Goal: Task Accomplishment & Management: Contribute content

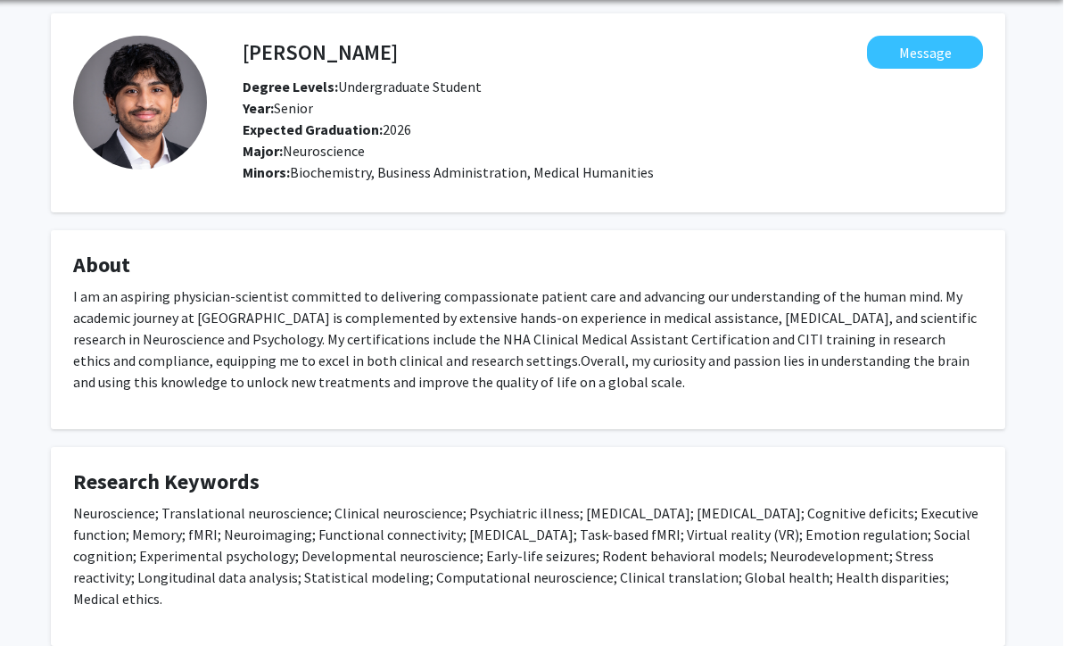
scroll to position [0, 5]
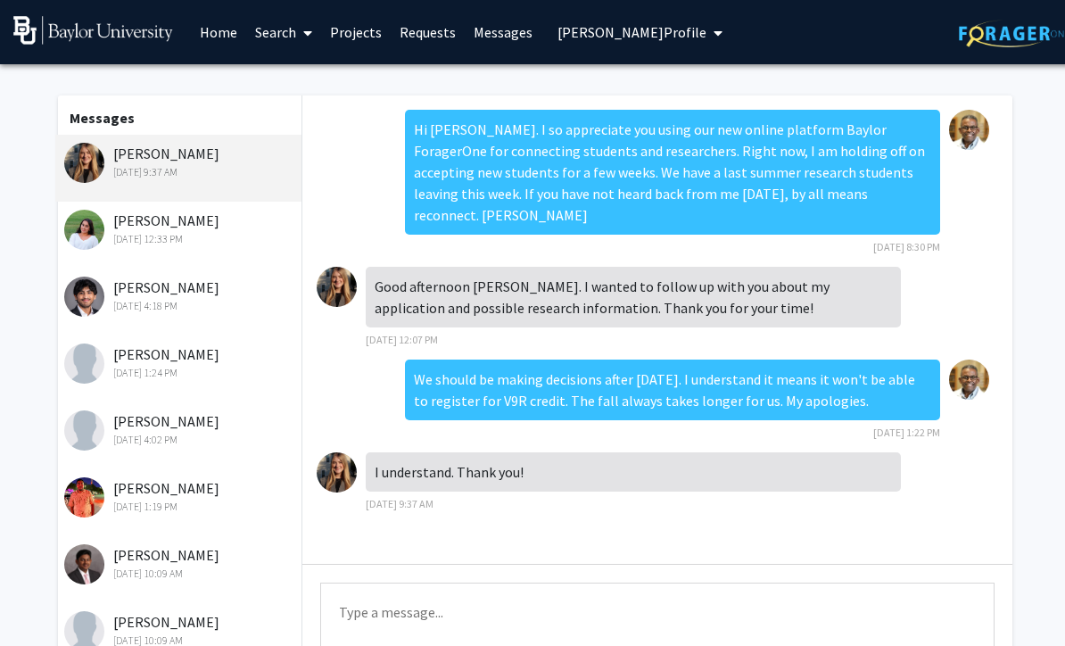
click at [236, 35] on link "Home" at bounding box center [218, 32] width 55 height 62
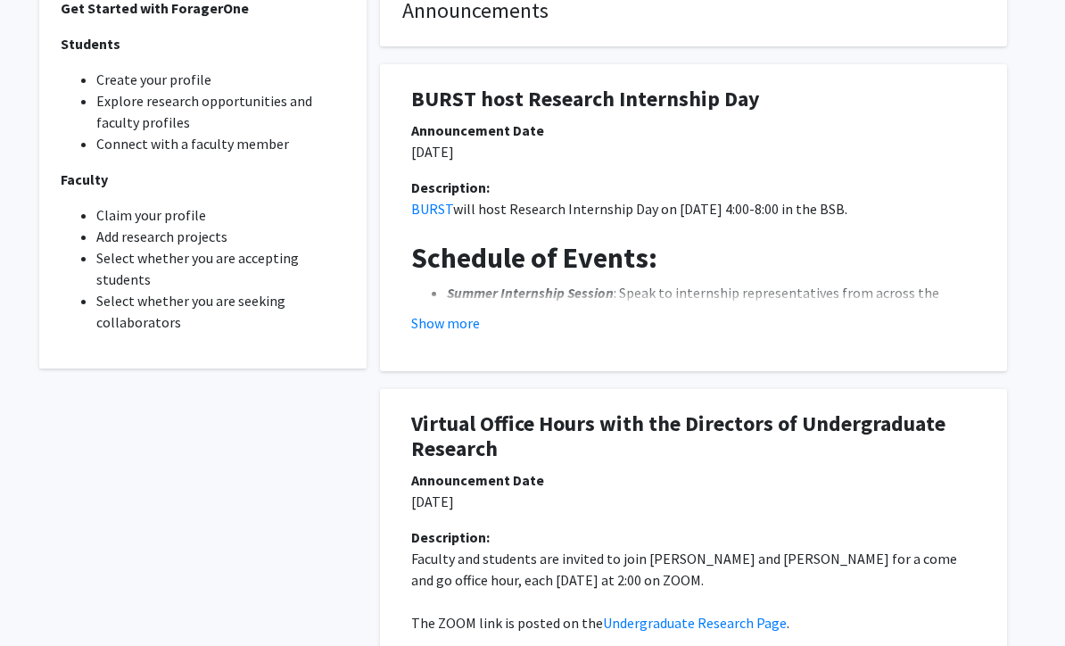
scroll to position [530, 5]
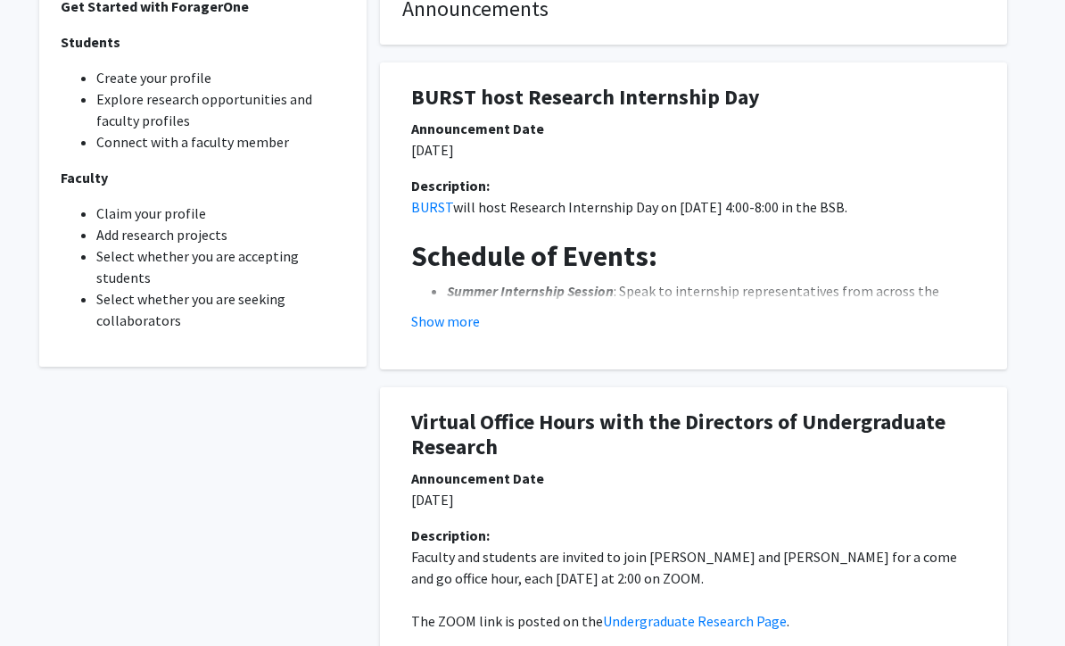
click at [643, 89] on h1 "BURST host Research Internship Day" at bounding box center [693, 99] width 565 height 26
click at [642, 104] on h1 "BURST host Research Internship Day" at bounding box center [693, 99] width 565 height 26
click at [473, 104] on h1 "BURST host Research Internship Day" at bounding box center [693, 99] width 565 height 26
click at [448, 327] on button "Show more" at bounding box center [445, 321] width 69 height 21
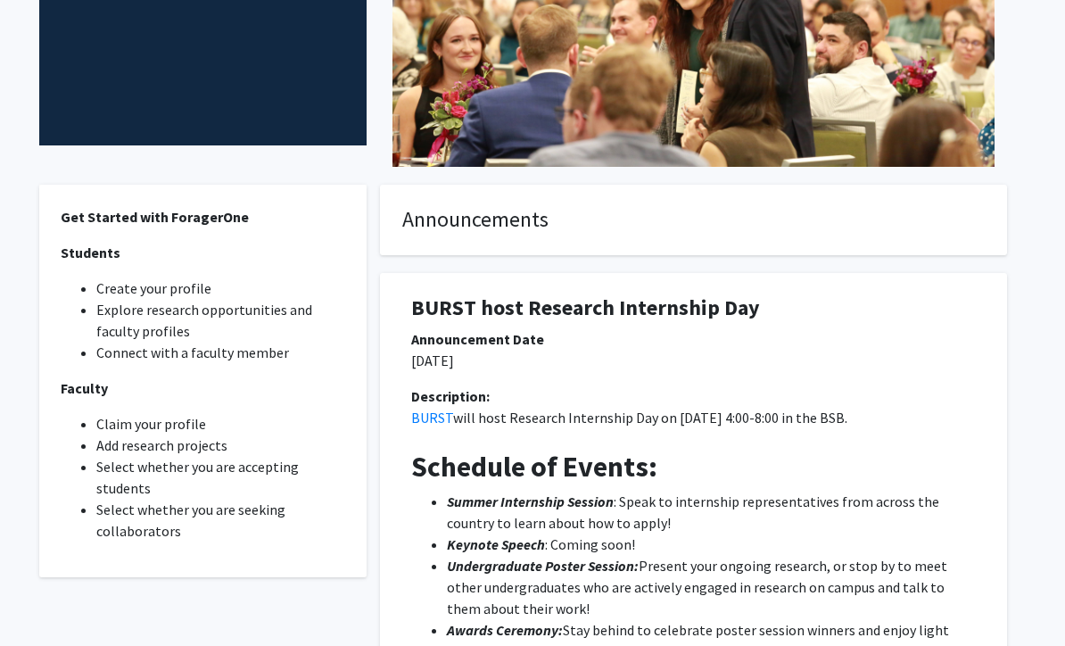
scroll to position [319, 5]
click at [512, 329] on div "Announcement Date" at bounding box center [693, 339] width 565 height 21
click at [524, 302] on h1 "BURST host Research Internship Day" at bounding box center [693, 309] width 565 height 26
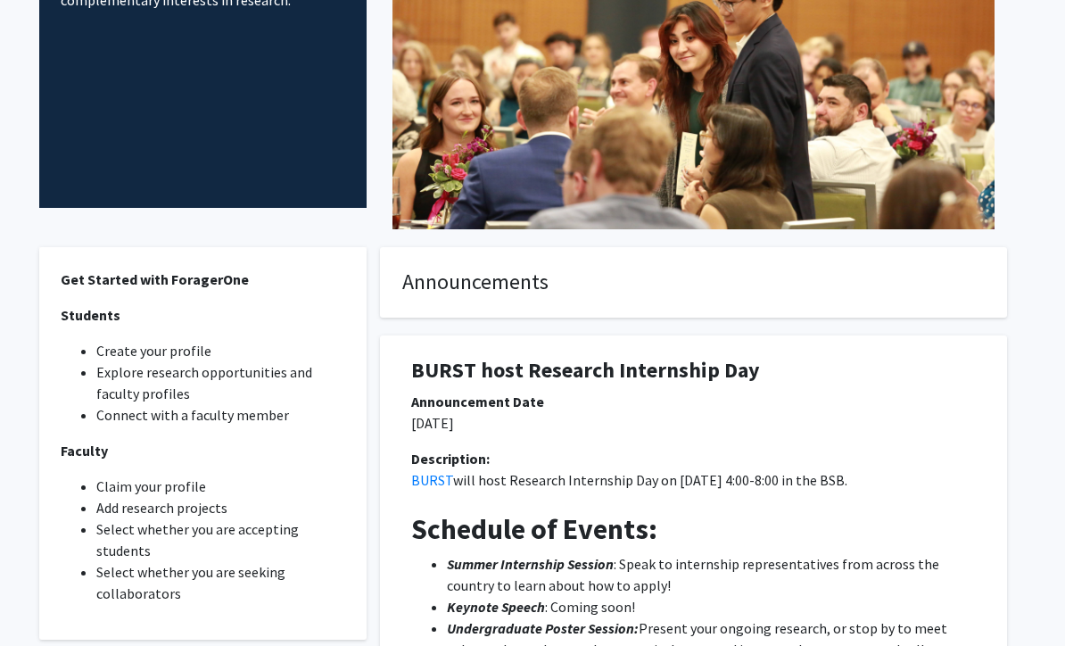
scroll to position [257, 5]
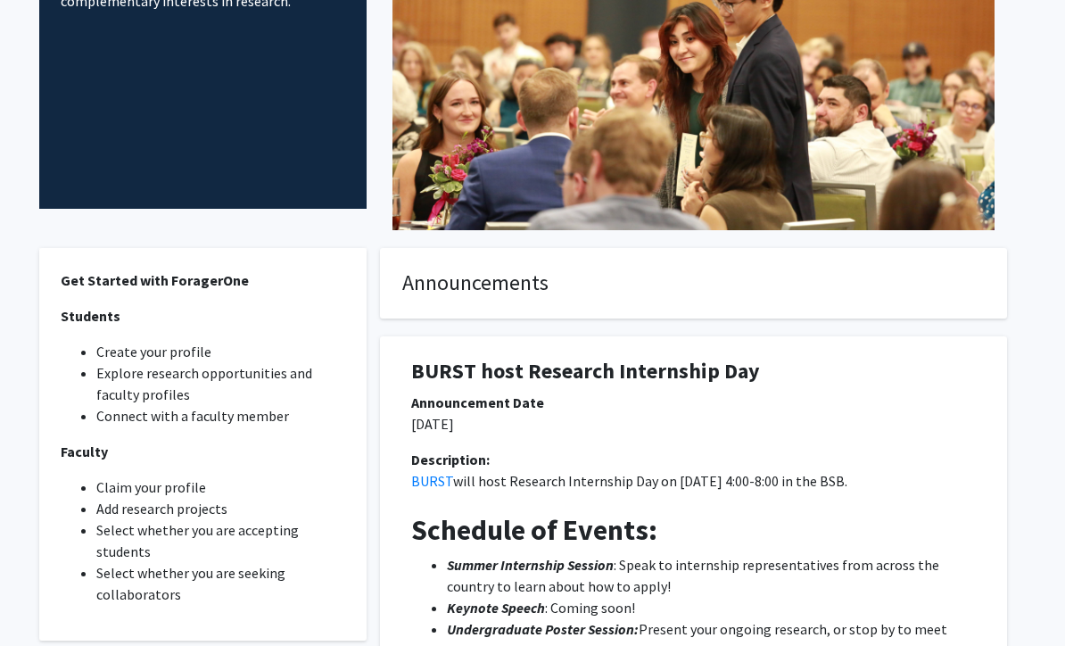
click at [460, 373] on h1 "BURST host Research Internship Day" at bounding box center [693, 372] width 565 height 26
click at [484, 360] on h1 "BURST host Research Internship Day" at bounding box center [693, 372] width 565 height 26
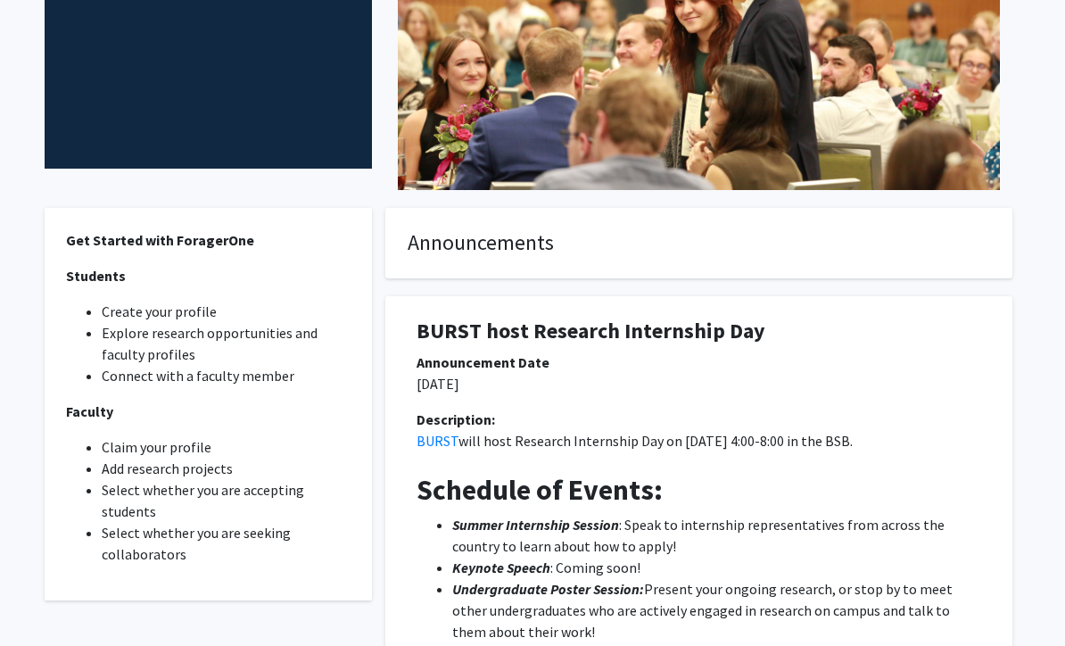
scroll to position [286, 0]
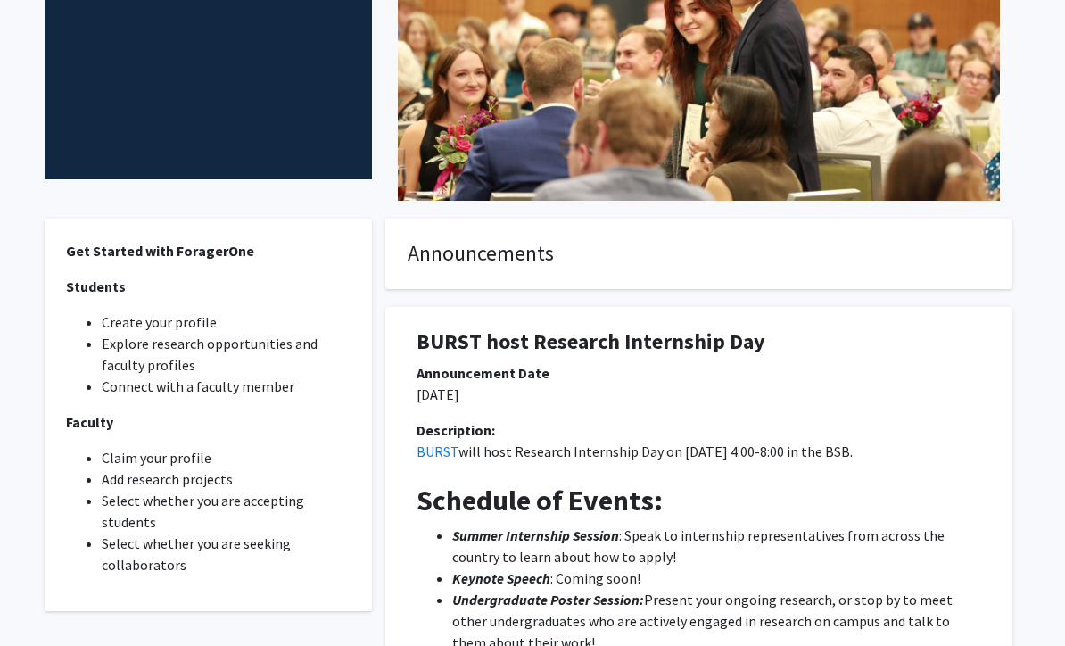
click at [719, 329] on h1 "BURST host Research Internship Day" at bounding box center [699, 342] width 565 height 26
click at [736, 337] on h1 "BURST host Research Internship Day" at bounding box center [699, 342] width 565 height 26
click at [792, 511] on h2 "Schedule of Events:" at bounding box center [699, 501] width 565 height 34
click at [720, 332] on h1 "BURST host Research Internship Day" at bounding box center [699, 342] width 565 height 26
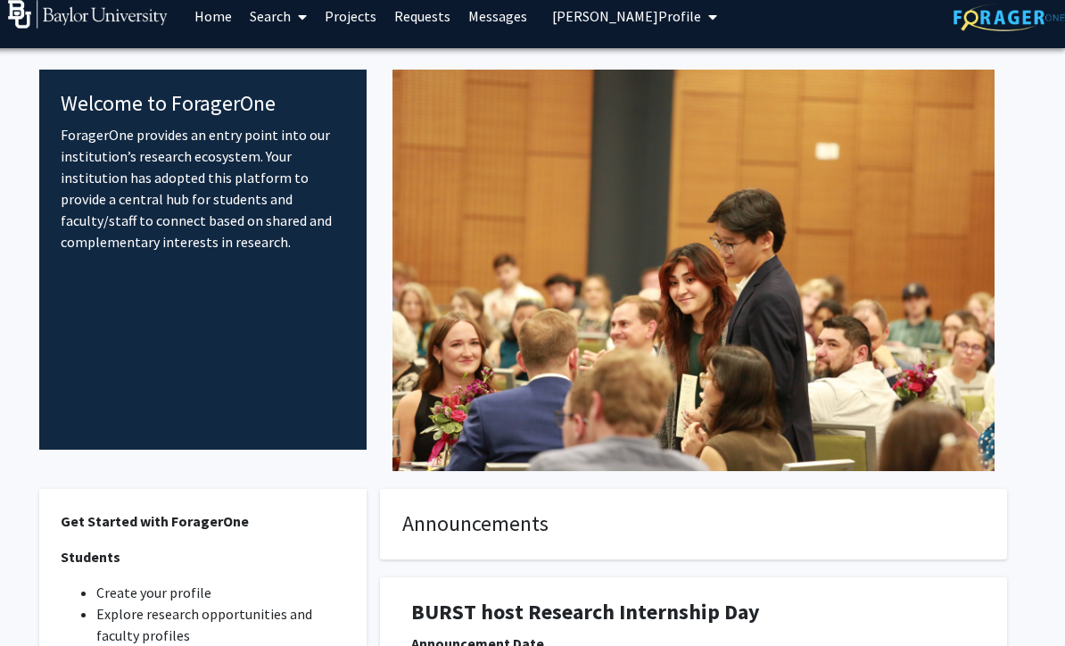
scroll to position [0, 5]
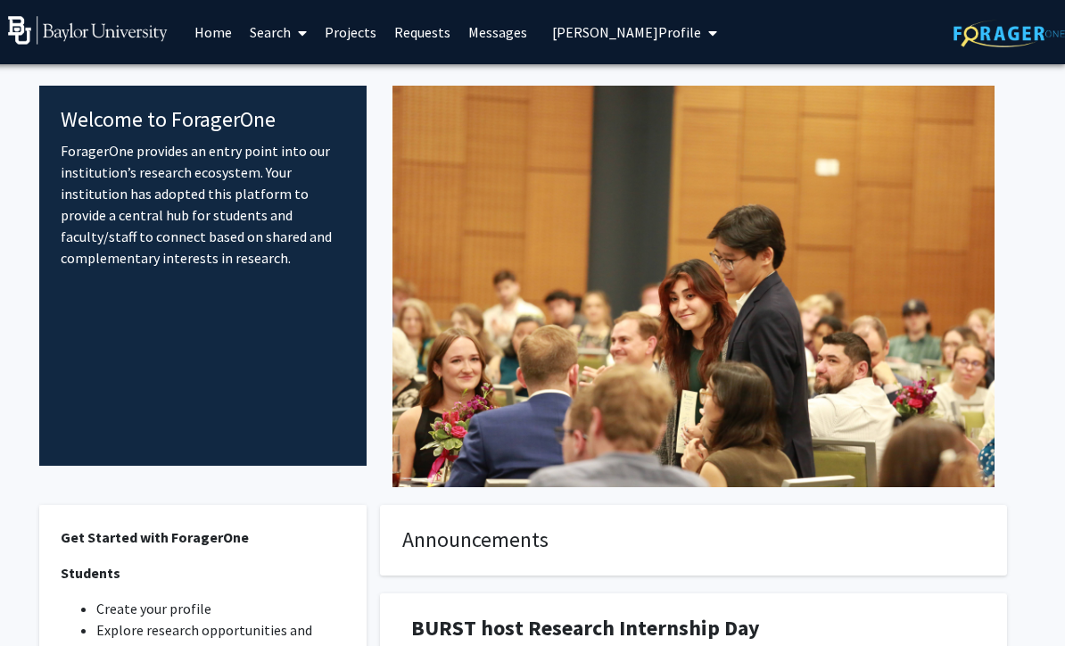
click at [211, 29] on link "Home" at bounding box center [213, 32] width 55 height 62
click at [714, 36] on icon "My profile dropdown to access profile and logout" at bounding box center [712, 33] width 9 height 14
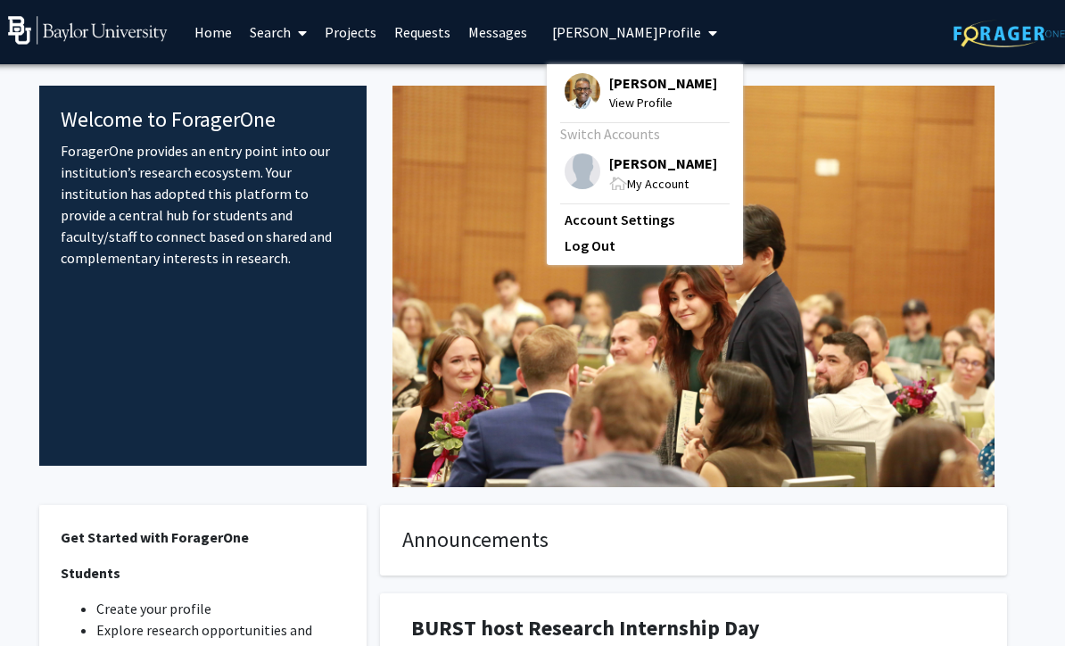
click at [654, 170] on span "[PERSON_NAME]" at bounding box center [663, 163] width 108 height 20
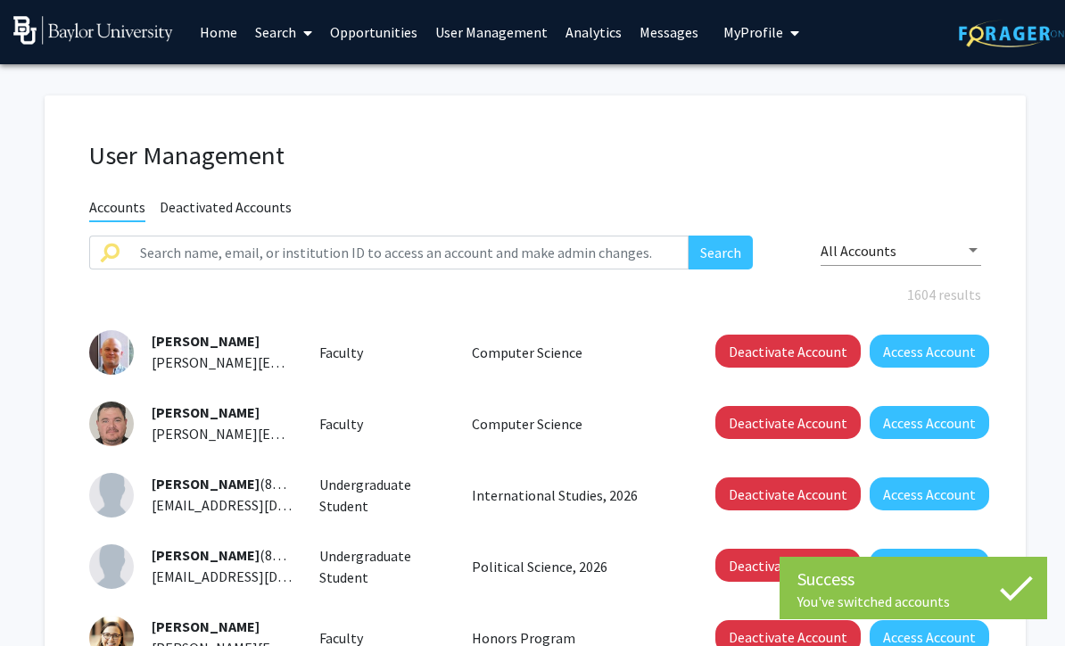
click at [219, 27] on link "Home" at bounding box center [218, 32] width 55 height 62
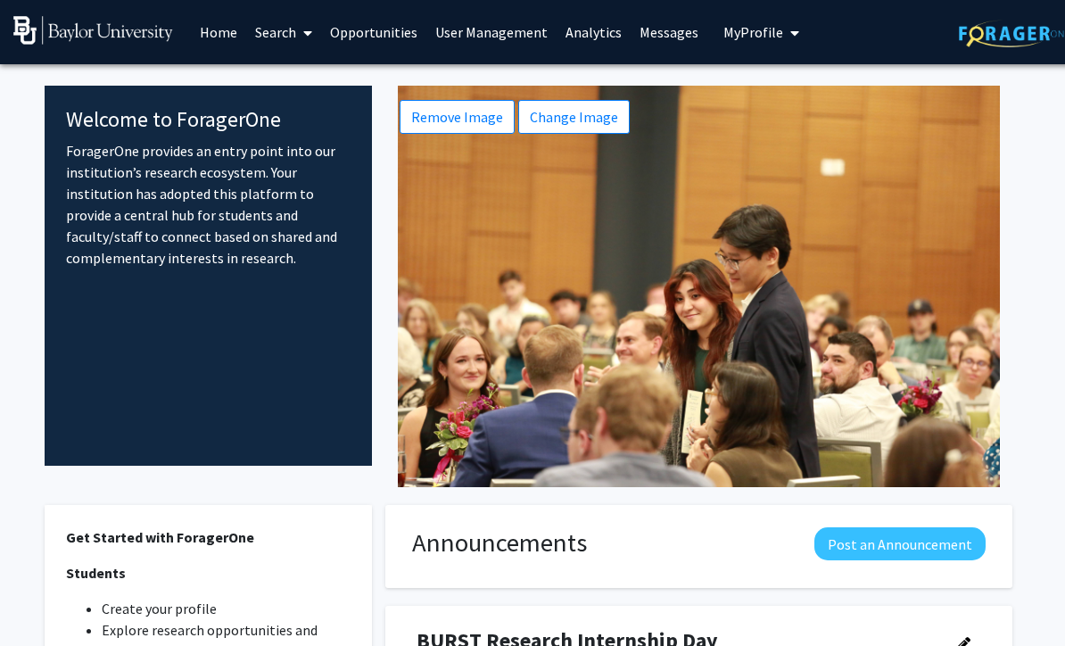
click at [745, 39] on span "My Profile" at bounding box center [754, 32] width 60 height 18
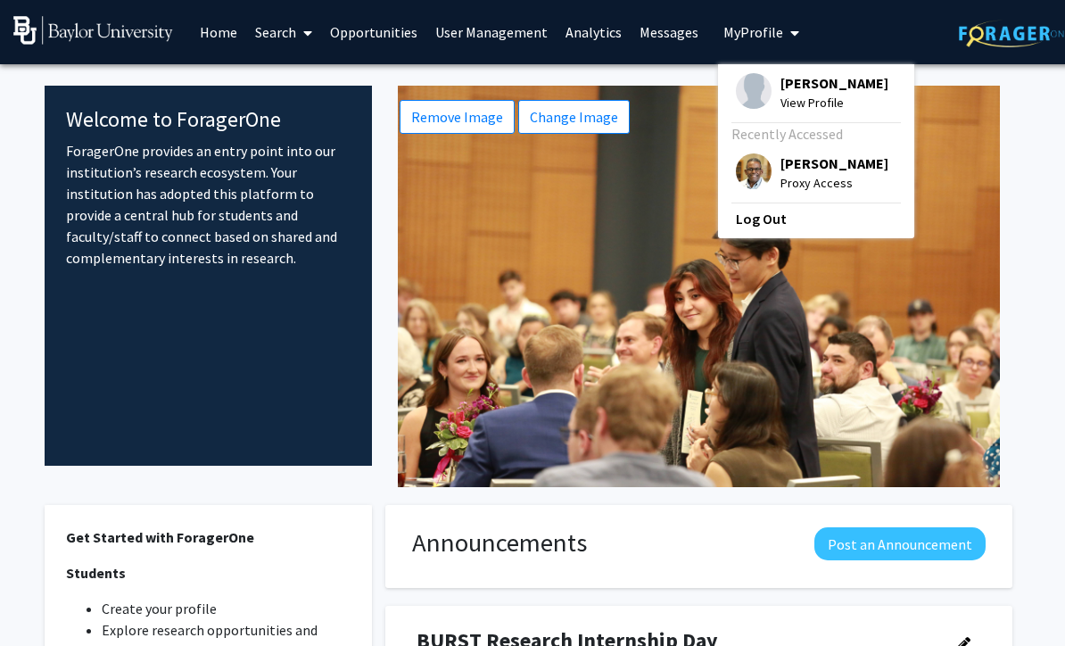
click at [813, 100] on span "View Profile" at bounding box center [835, 103] width 108 height 20
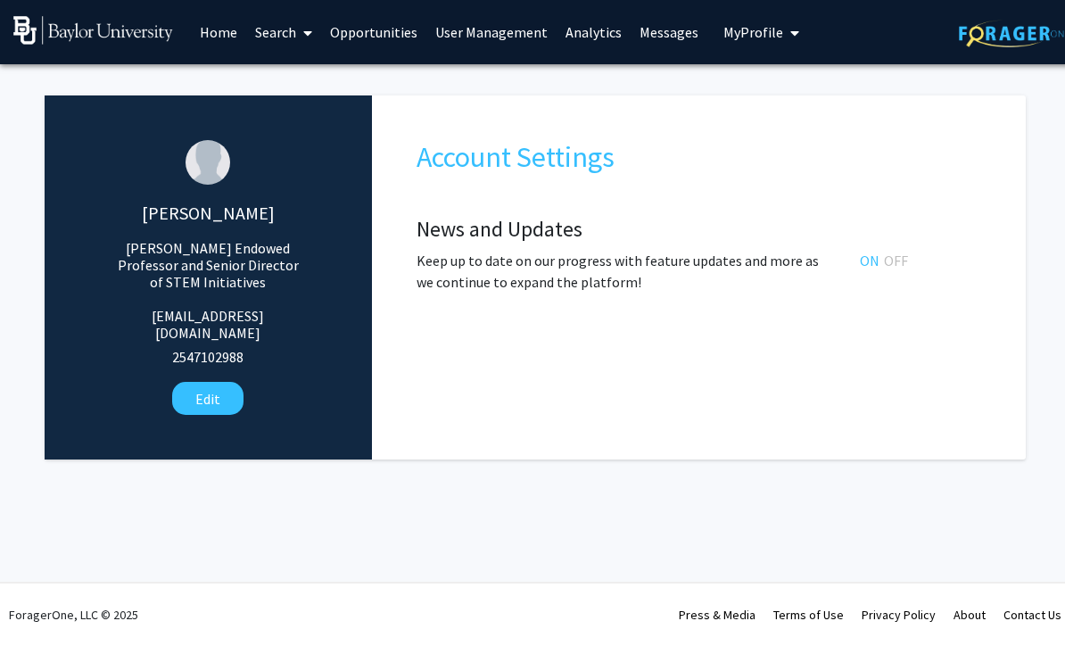
click at [652, 21] on link "Messages" at bounding box center [669, 32] width 77 height 62
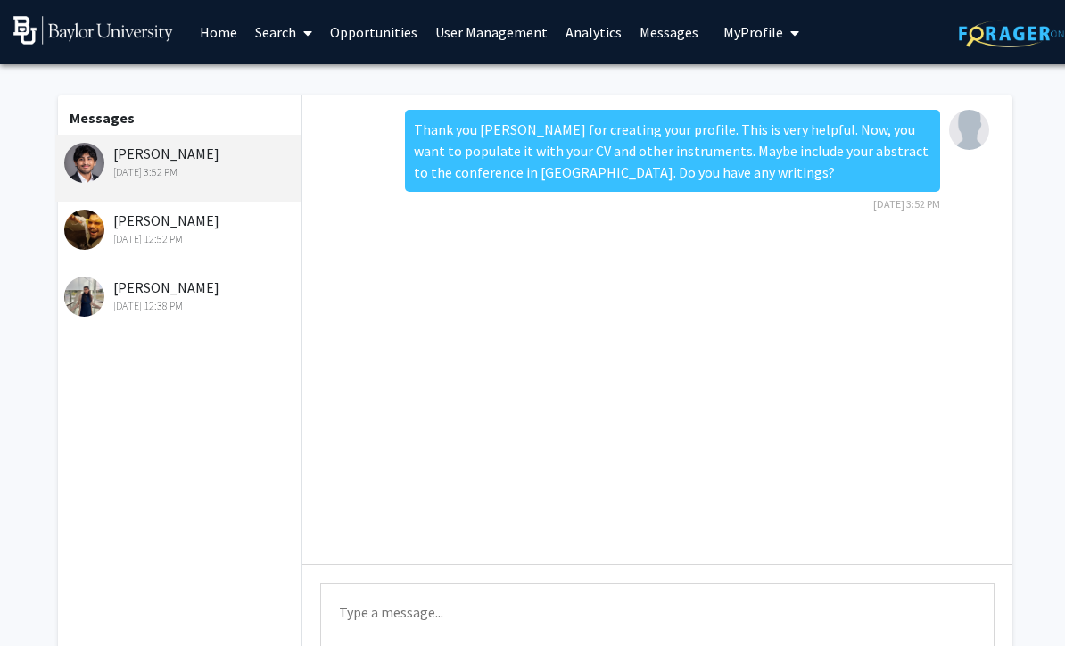
click at [751, 23] on span "My Profile" at bounding box center [754, 32] width 60 height 18
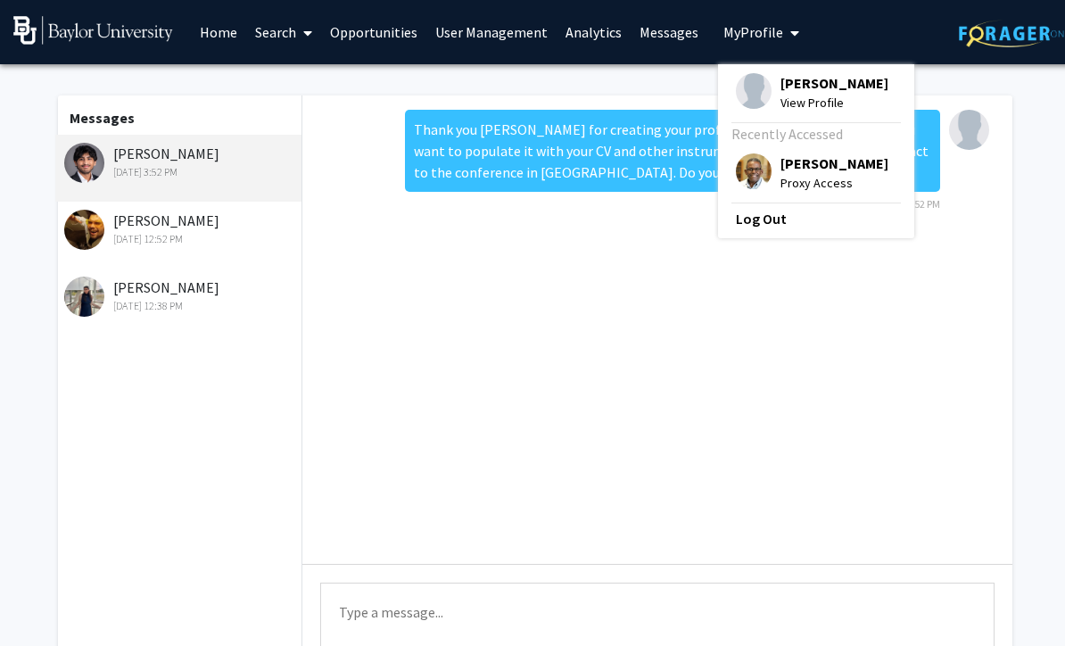
click at [557, 435] on div "Thank you [PERSON_NAME] for creating your profile. This is very helpful. Now, y…" at bounding box center [657, 329] width 710 height 468
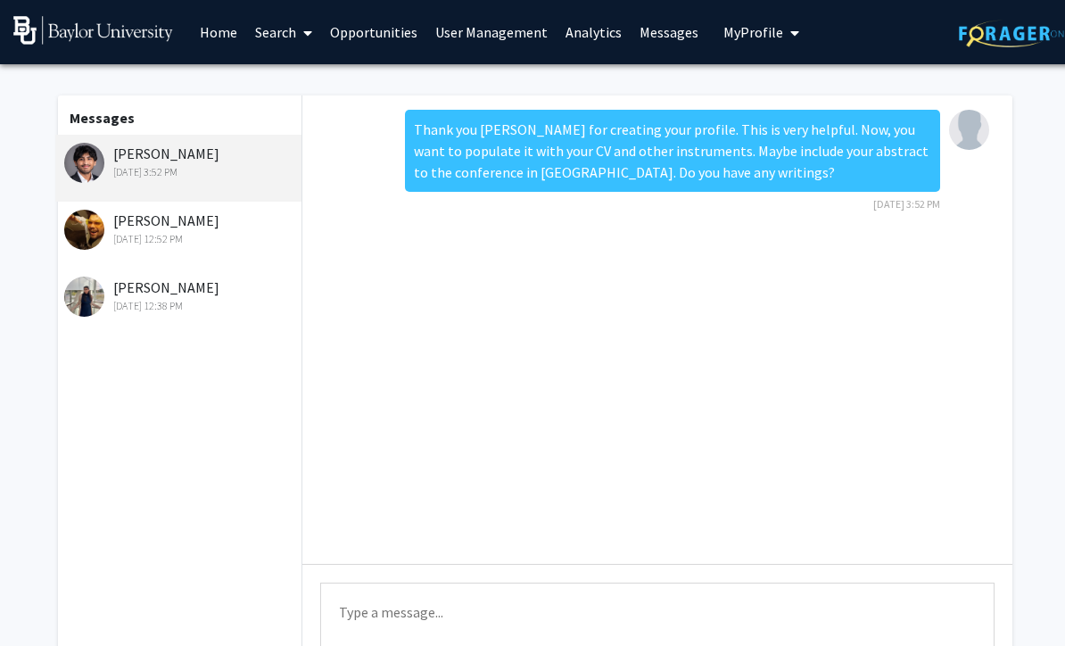
click at [762, 19] on button "My Profile" at bounding box center [761, 32] width 87 height 64
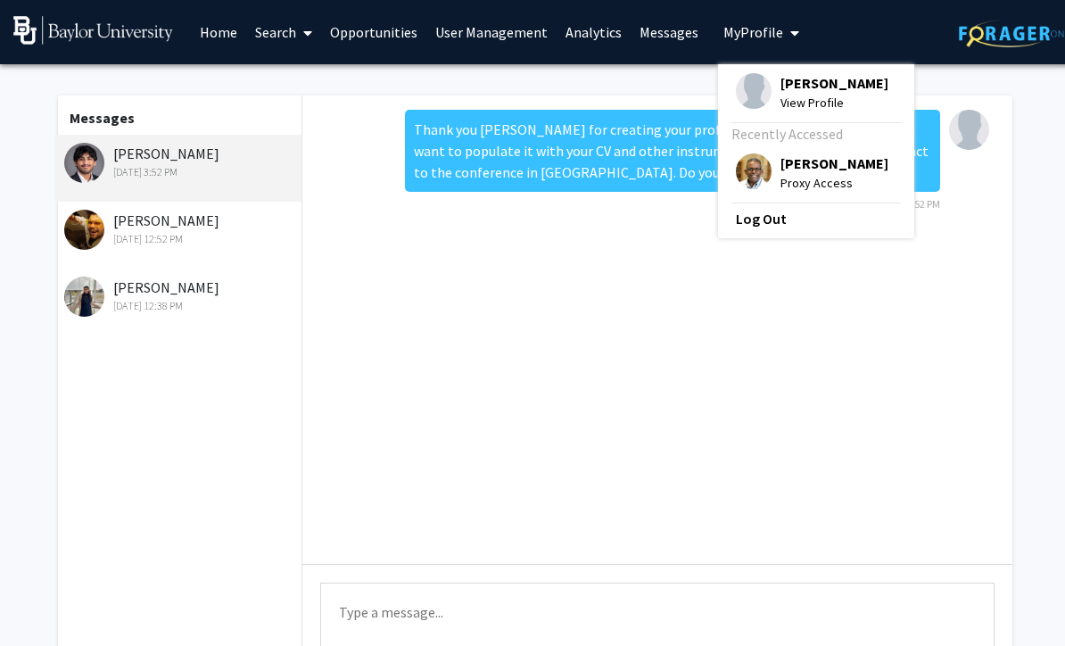
click at [810, 177] on span "Proxy Access" at bounding box center [835, 183] width 108 height 20
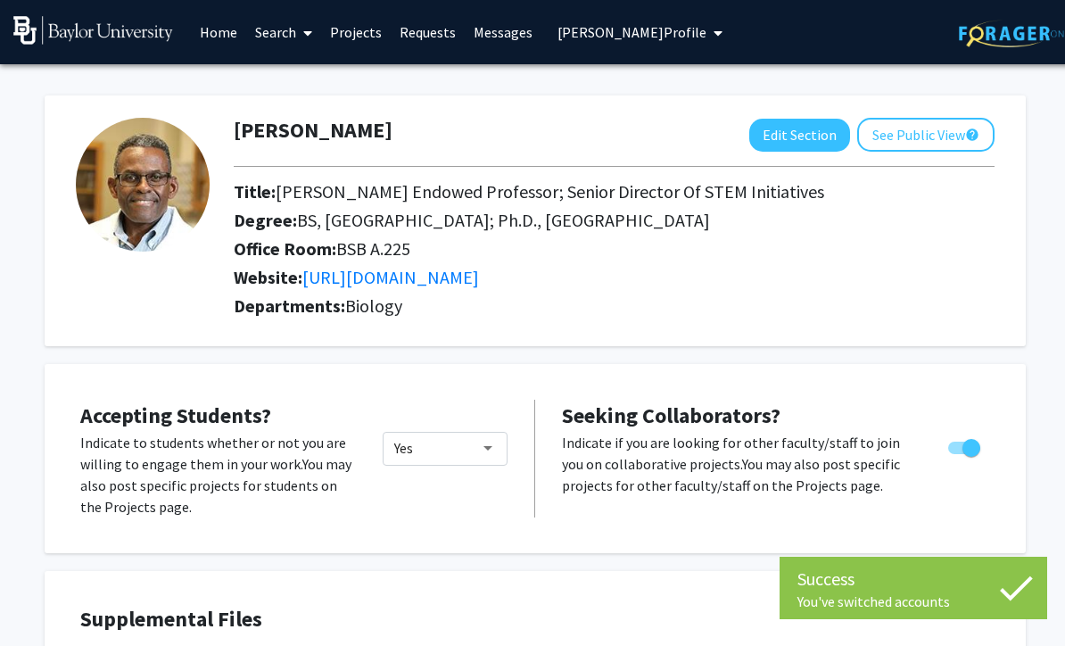
click at [489, 29] on link "Messages" at bounding box center [503, 32] width 77 height 62
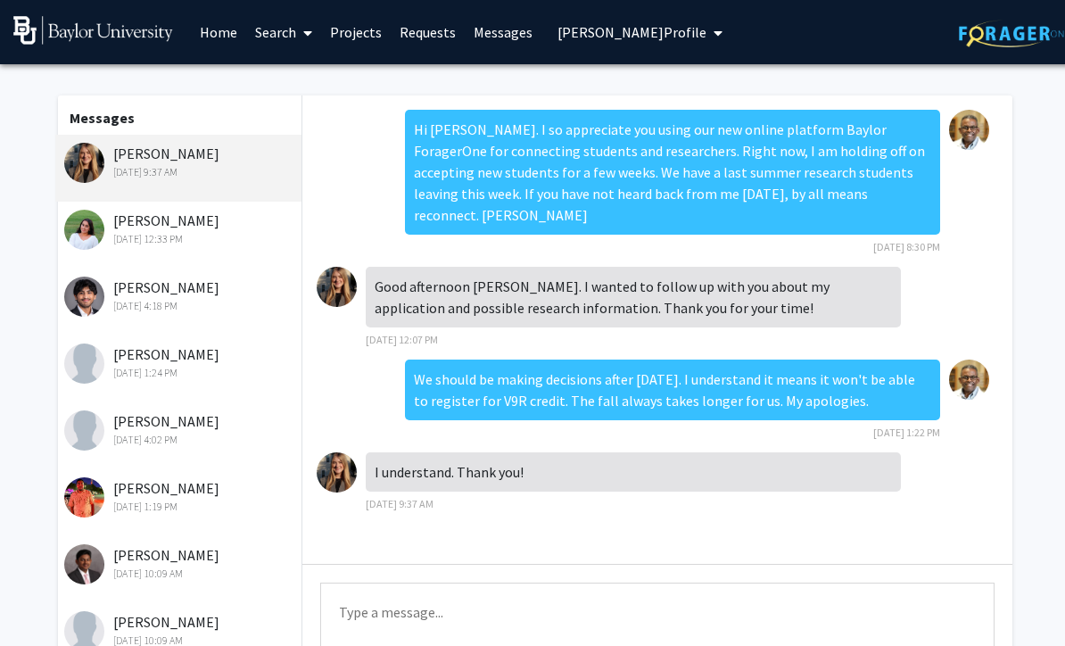
click at [658, 32] on span "[PERSON_NAME] Profile" at bounding box center [632, 32] width 149 height 18
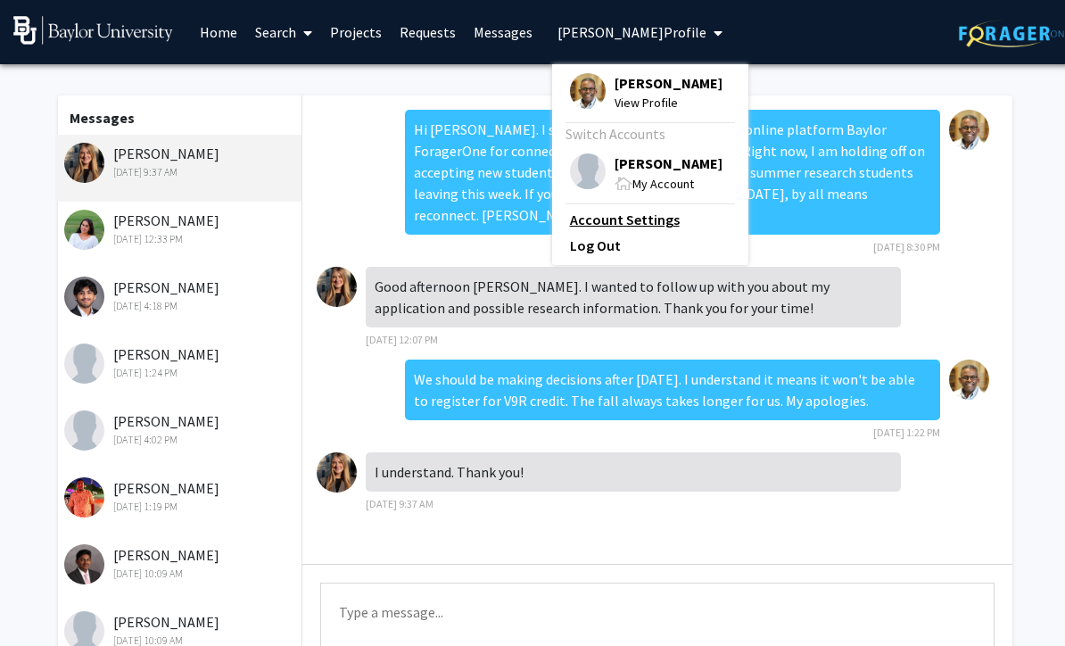
click at [641, 225] on link "Account Settings" at bounding box center [650, 219] width 161 height 21
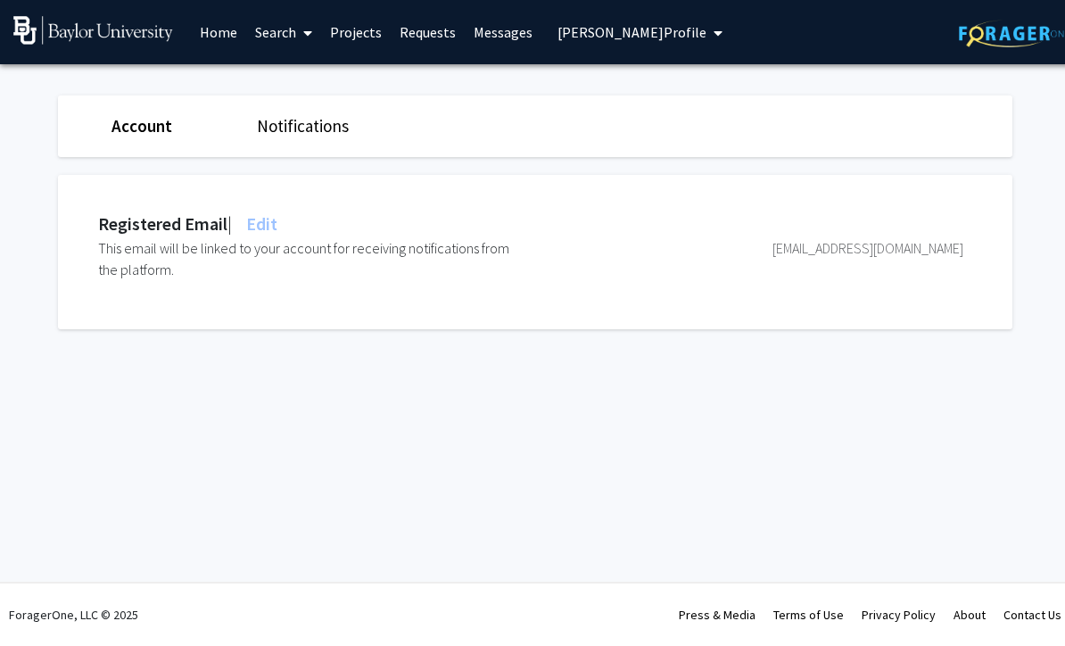
click at [713, 46] on span "My profile dropdown to access profile and logout" at bounding box center [715, 33] width 16 height 62
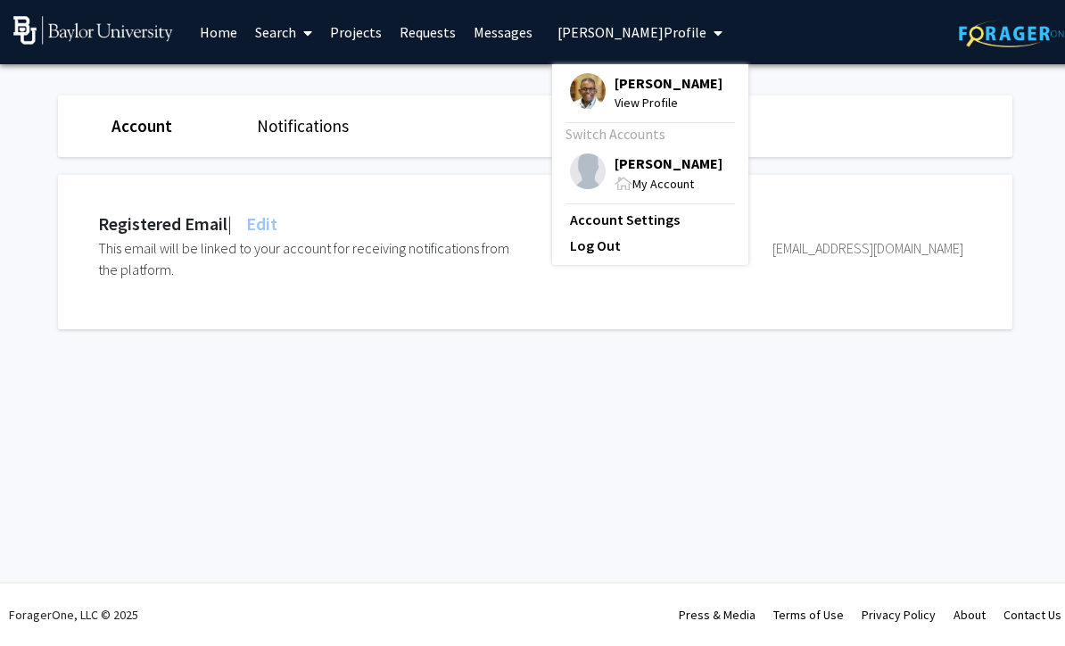
click at [648, 107] on span "View Profile" at bounding box center [669, 103] width 108 height 20
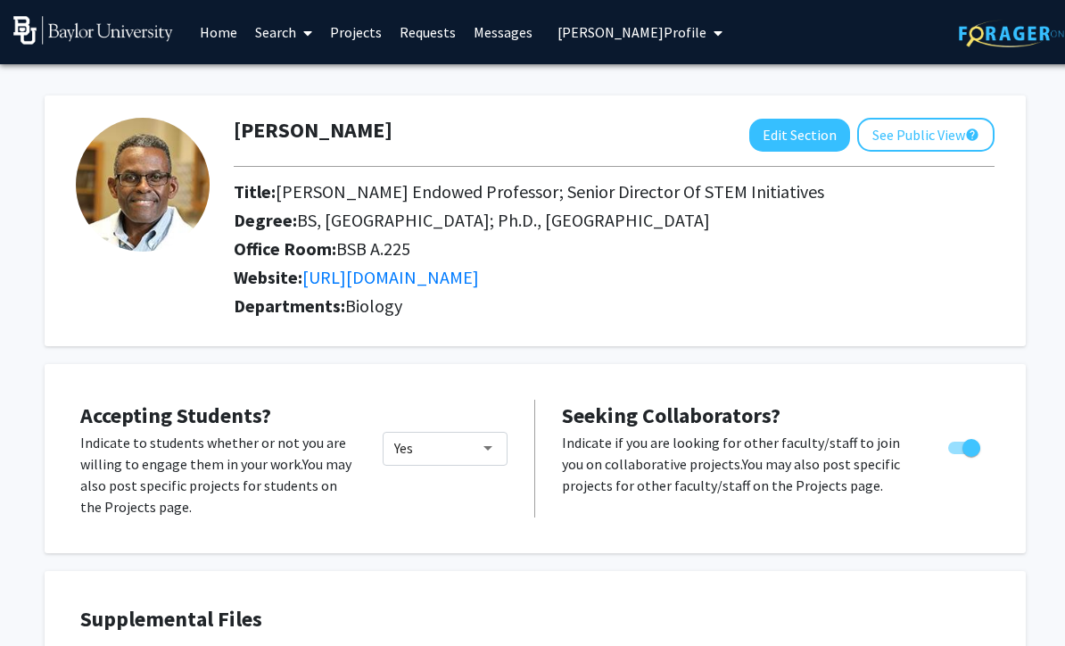
click at [285, 37] on link "Search" at bounding box center [283, 32] width 75 height 62
click at [318, 89] on span "Faculty/Staff" at bounding box center [311, 82] width 131 height 36
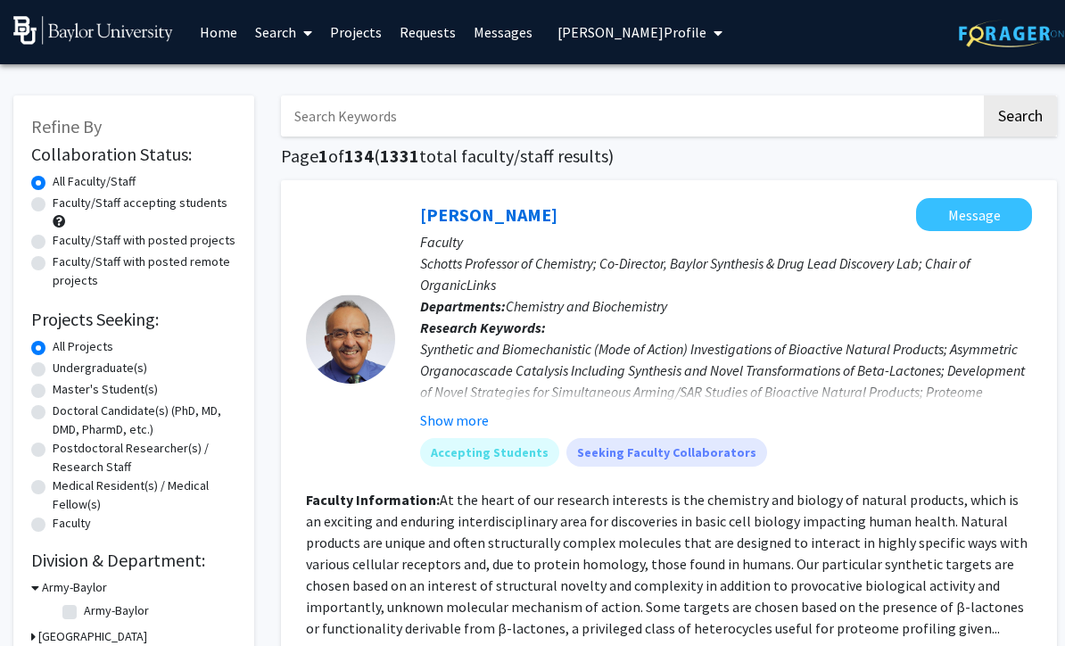
click at [403, 127] on input "Search Keywords" at bounding box center [631, 115] width 700 height 41
type input "[PERSON_NAME]"
click at [1020, 114] on button "Search" at bounding box center [1020, 115] width 73 height 41
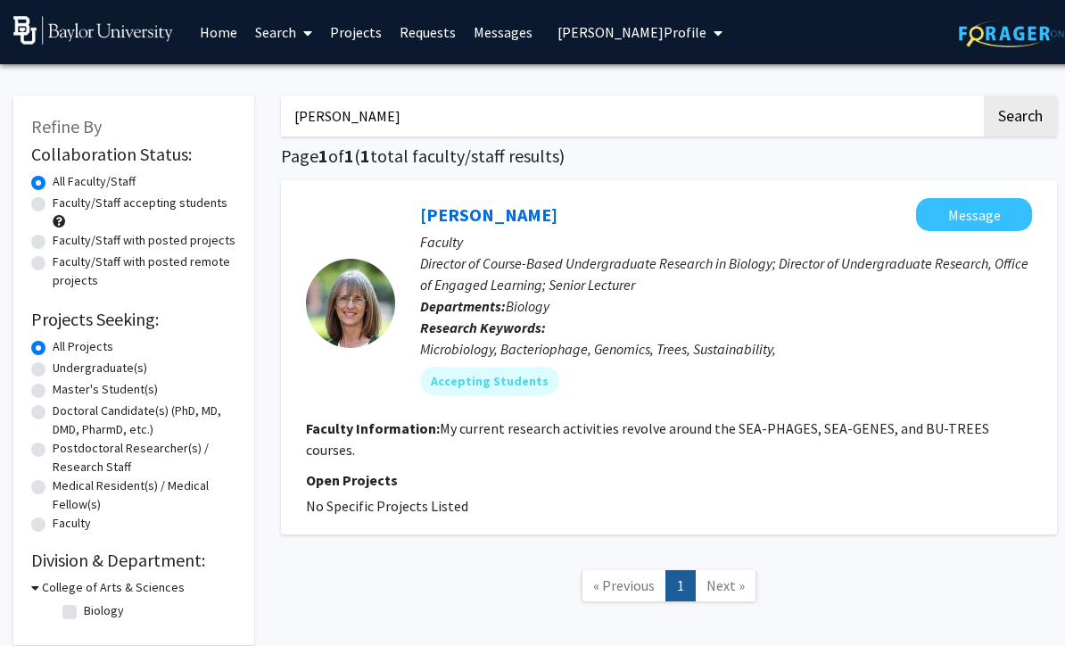
click at [693, 32] on span "[PERSON_NAME] Profile" at bounding box center [632, 32] width 149 height 18
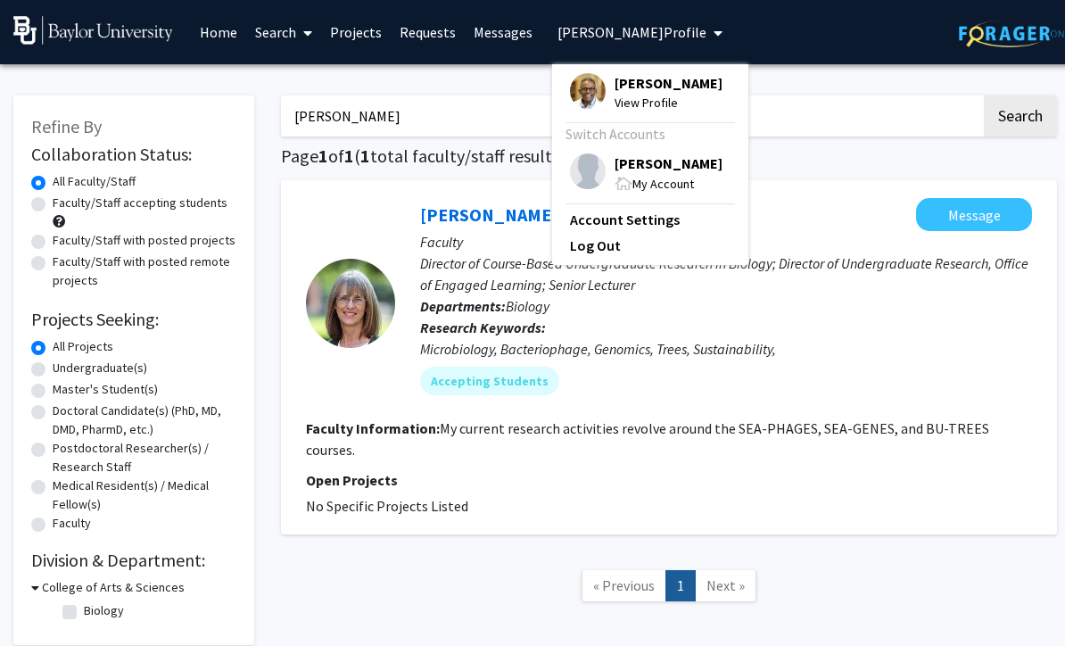
click at [673, 184] on span "My Account" at bounding box center [664, 184] width 62 height 16
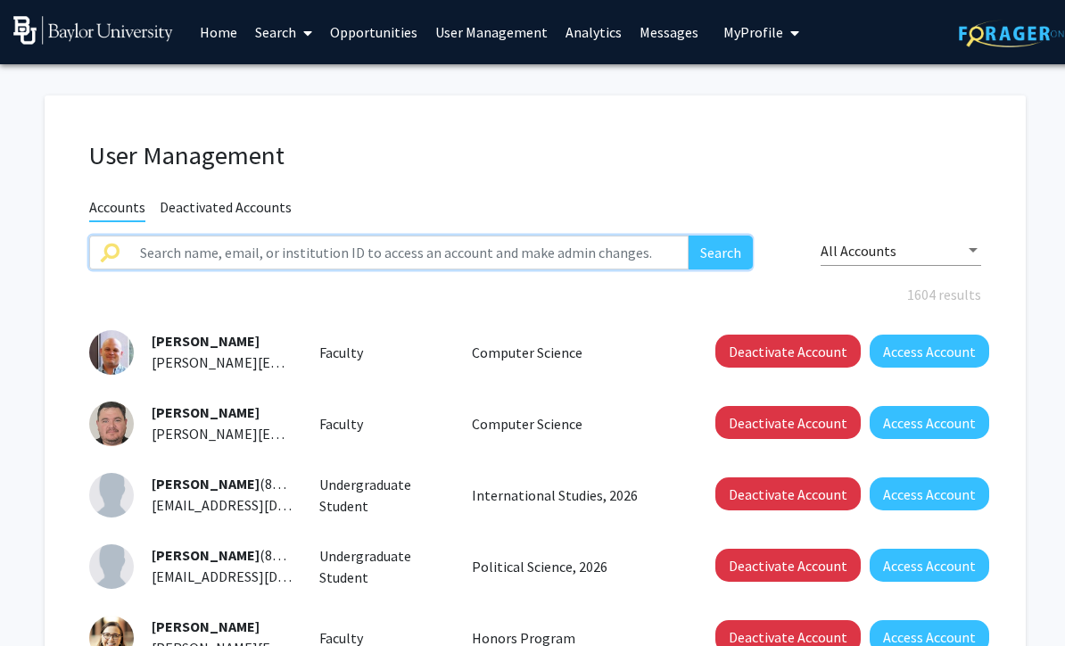
click at [212, 253] on input "text" at bounding box center [408, 253] width 559 height 34
click at [762, 29] on span "My Profile" at bounding box center [754, 32] width 60 height 18
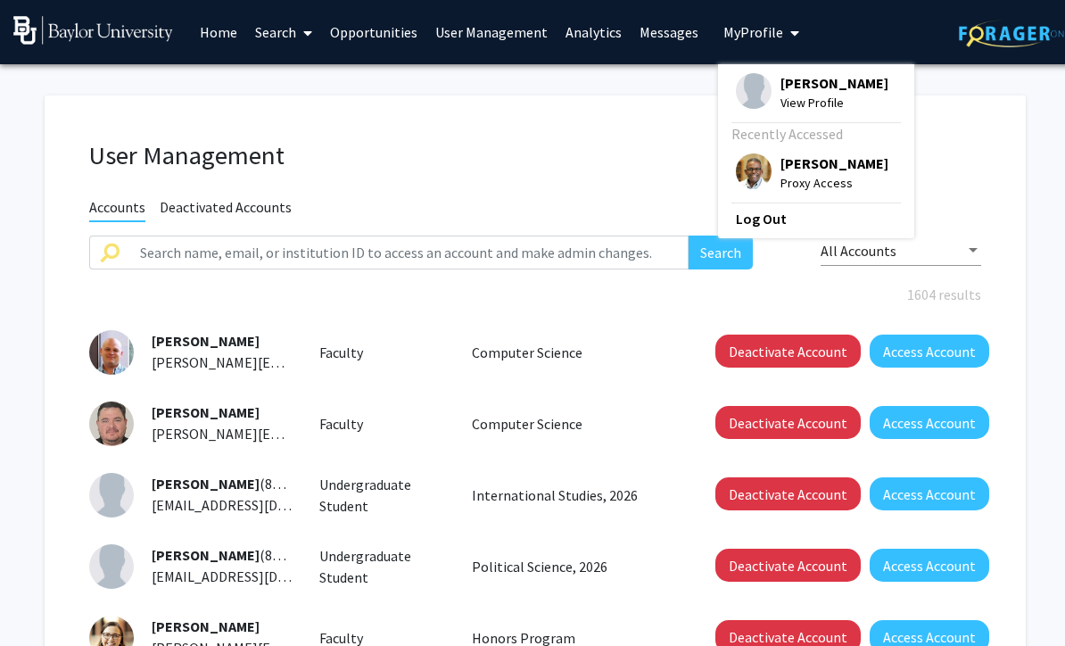
click at [836, 166] on span "[PERSON_NAME]" at bounding box center [835, 163] width 108 height 20
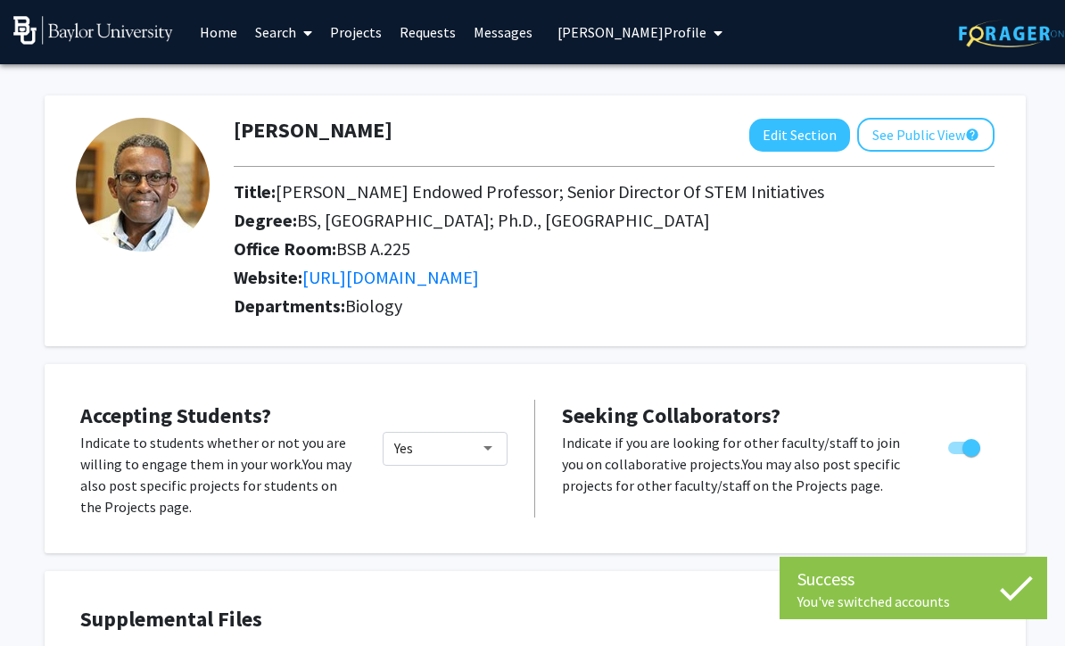
click at [360, 40] on link "Projects" at bounding box center [356, 32] width 70 height 62
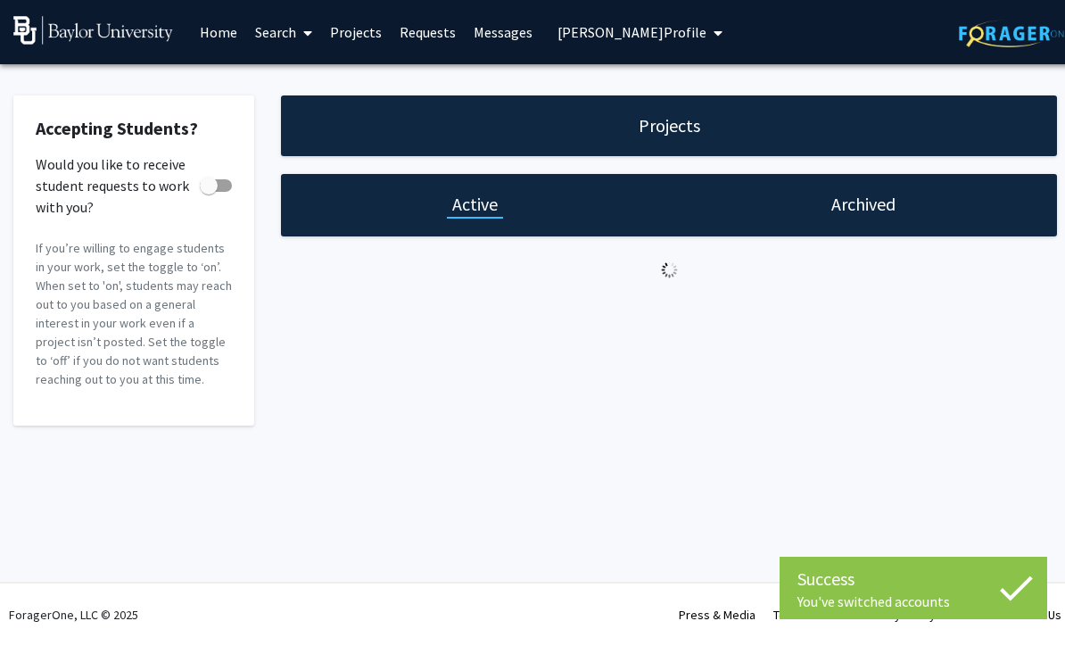
checkbox input "true"
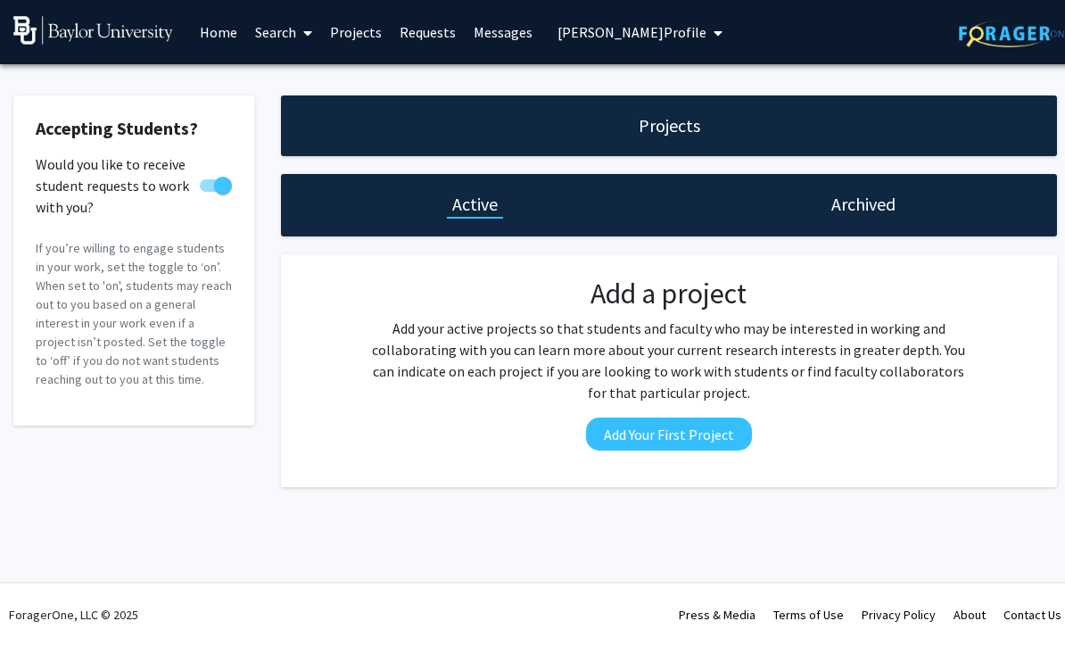
click at [276, 45] on link "Search" at bounding box center [283, 32] width 75 height 62
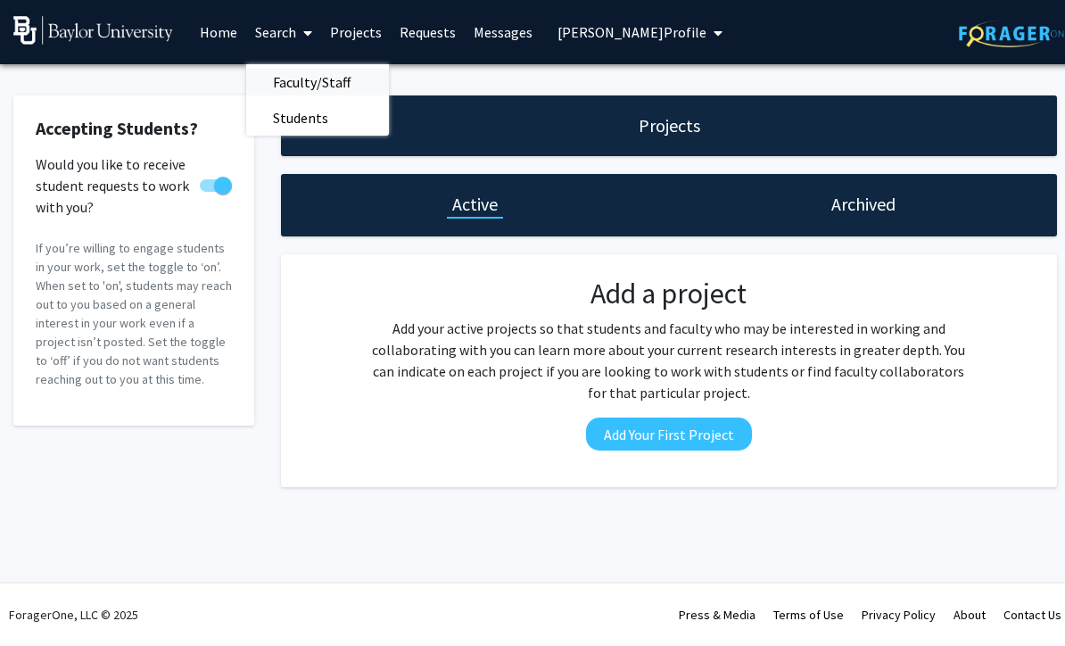
click at [310, 96] on span "Faculty/Staff" at bounding box center [311, 82] width 131 height 36
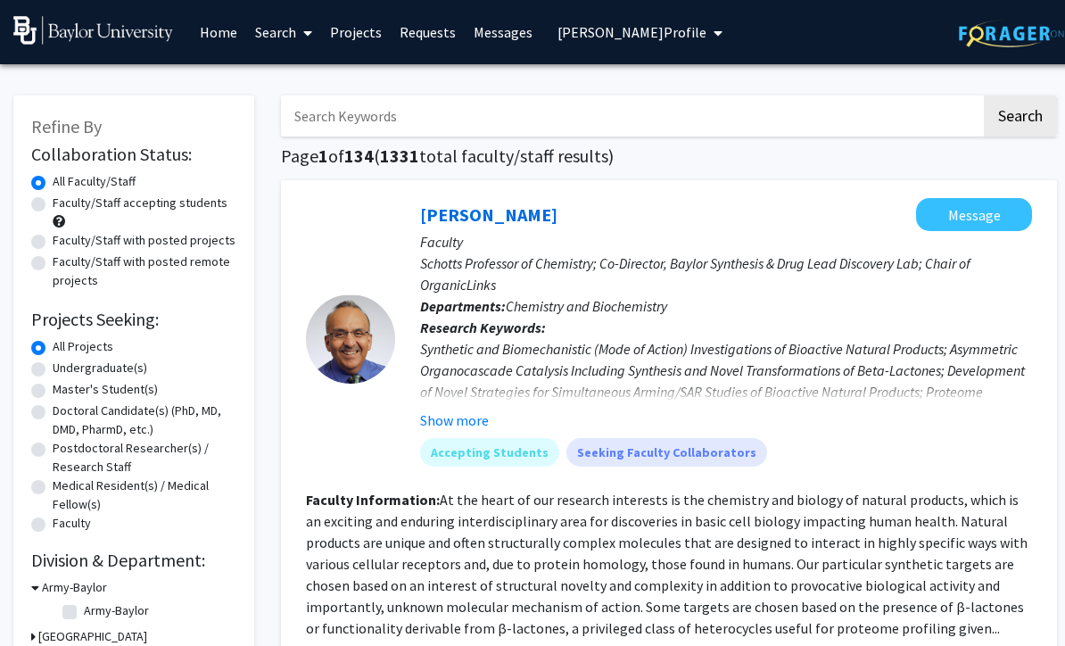
click at [435, 119] on input "Search Keywords" at bounding box center [631, 115] width 700 height 41
type input "[PERSON_NAME]"
click at [1020, 114] on button "Search" at bounding box center [1020, 115] width 73 height 41
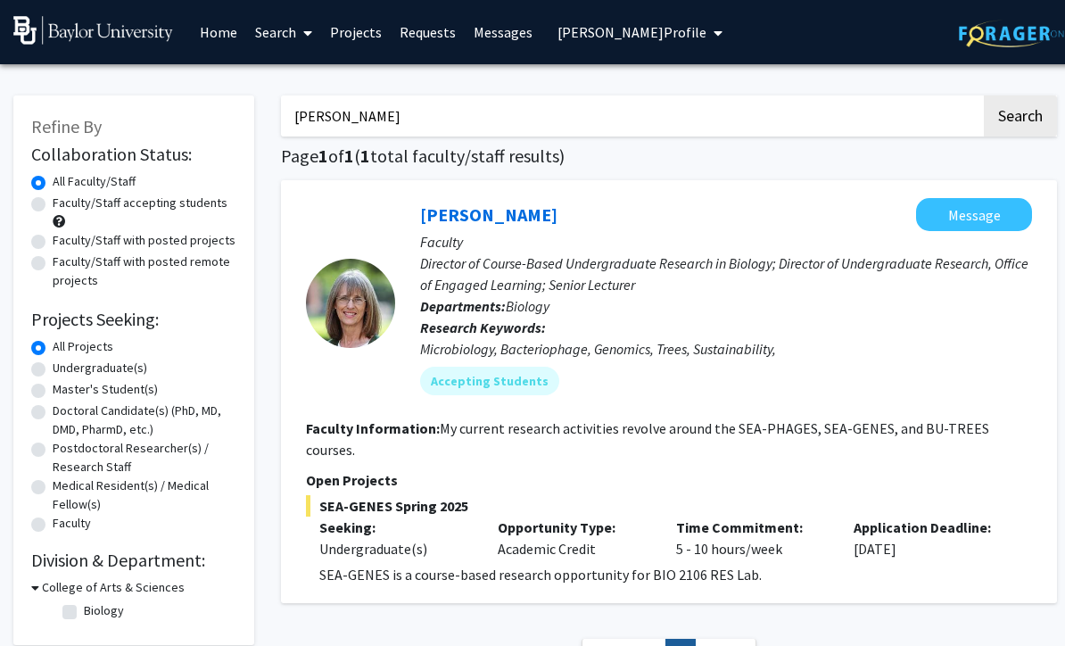
click at [550, 298] on span "Biology" at bounding box center [528, 306] width 44 height 18
click at [479, 209] on link "[PERSON_NAME]" at bounding box center [488, 214] width 137 height 22
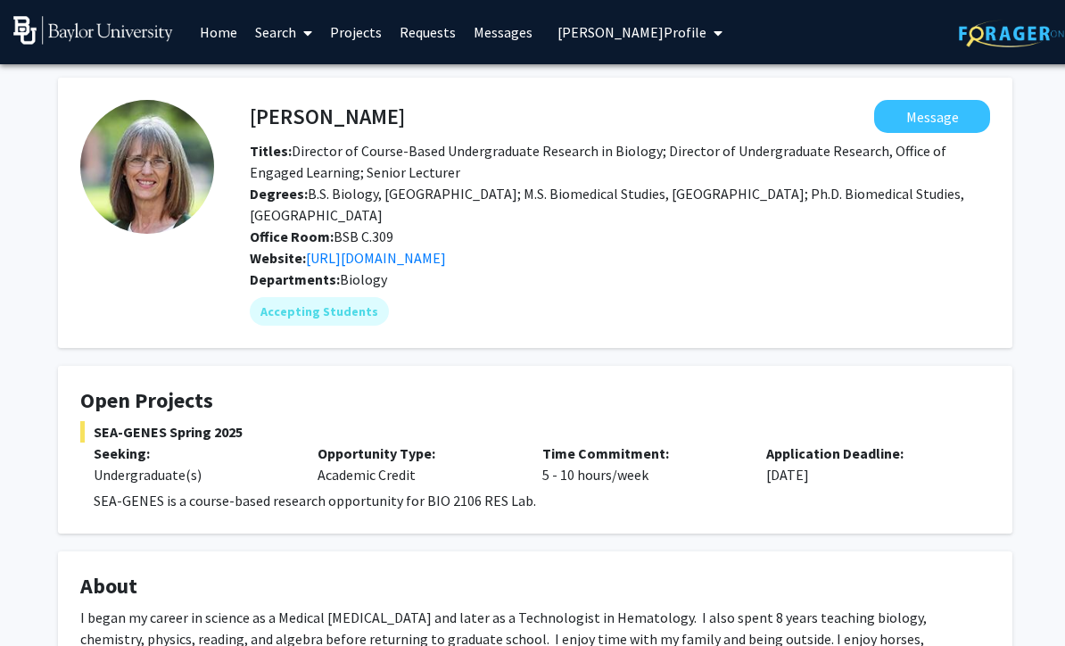
click at [707, 37] on span "[PERSON_NAME] Profile" at bounding box center [632, 32] width 149 height 18
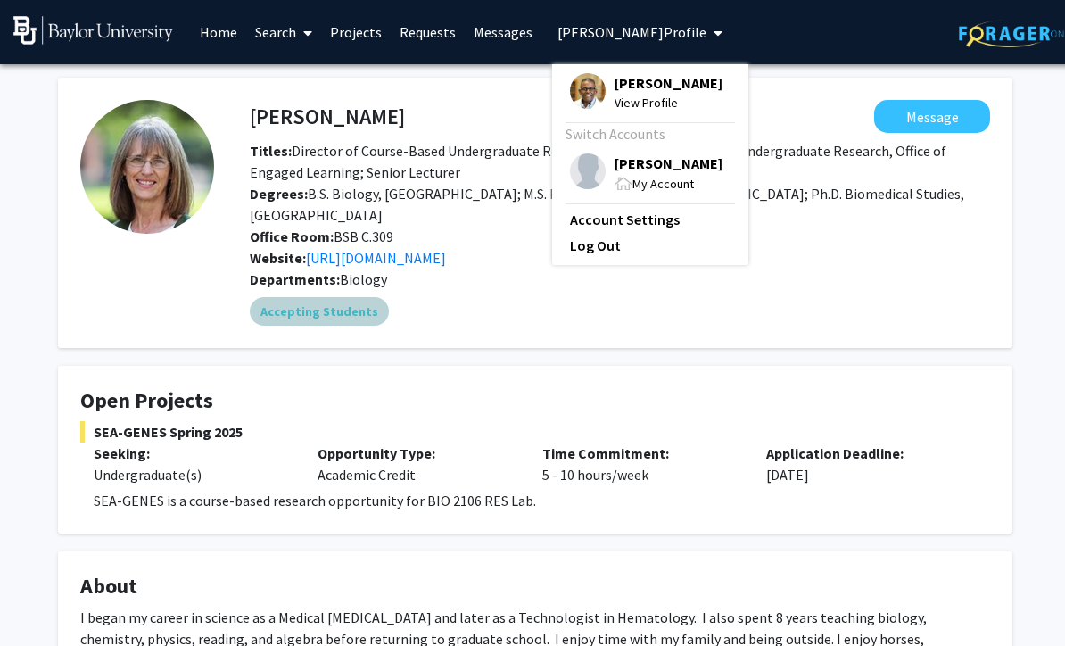
click at [789, 317] on div "Accepting Students" at bounding box center [620, 312] width 748 height 36
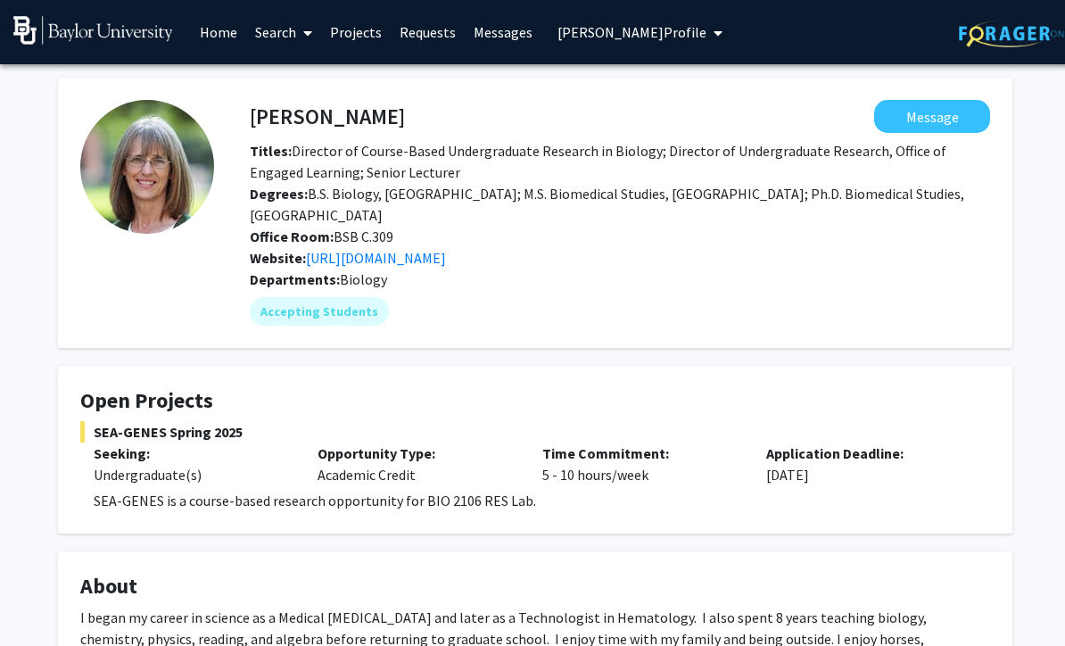
click at [490, 40] on link "Messages" at bounding box center [503, 32] width 77 height 62
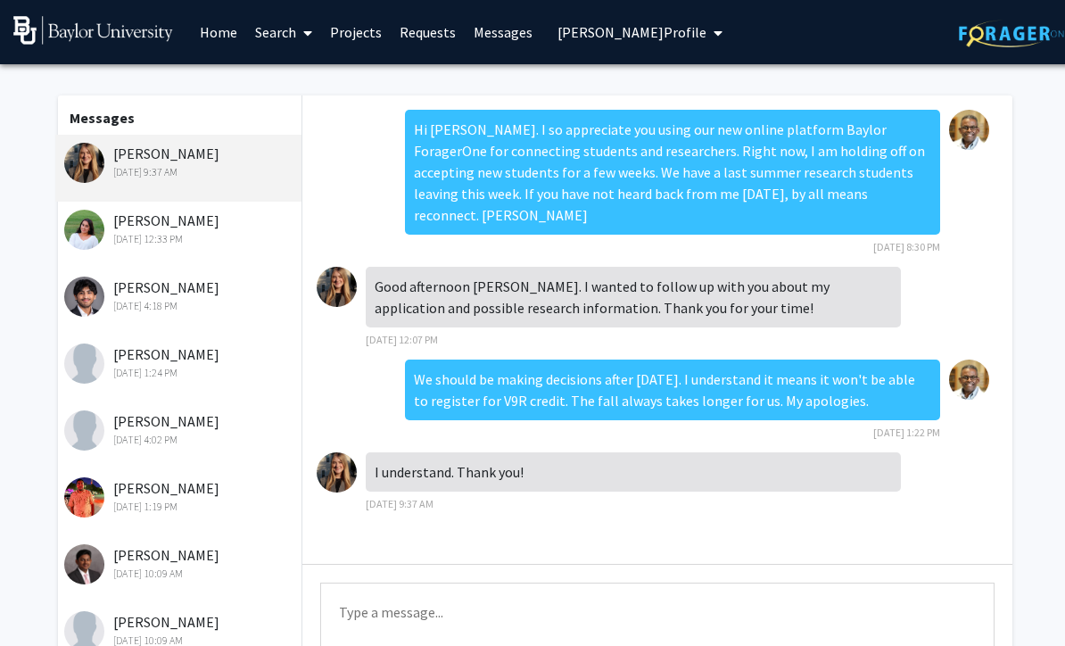
click at [360, 24] on link "Projects" at bounding box center [356, 32] width 70 height 62
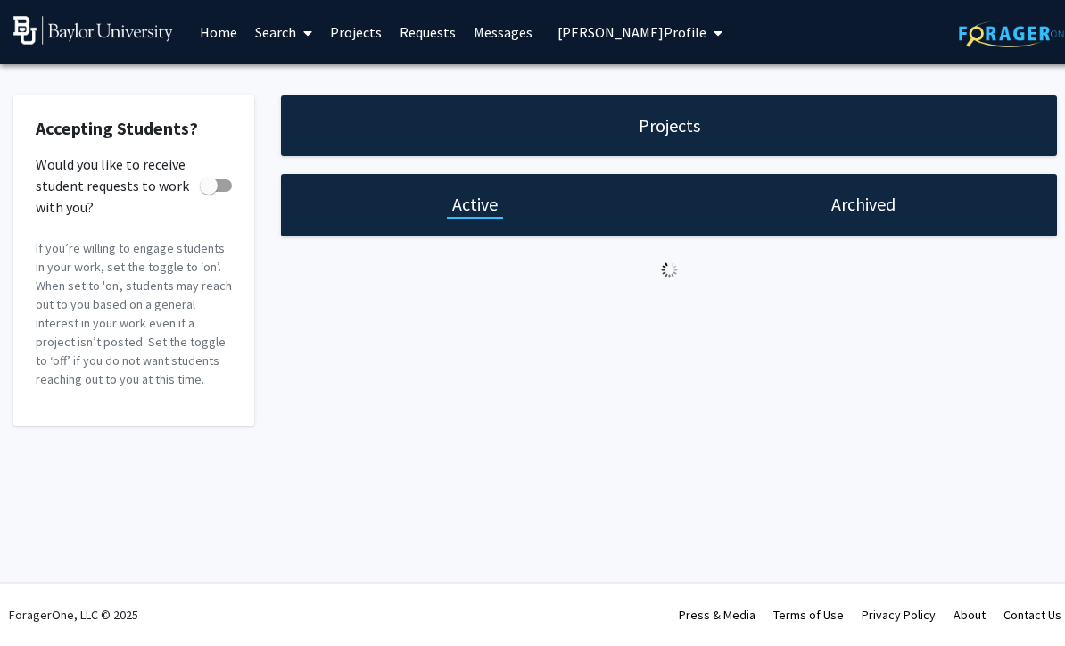
checkbox input "true"
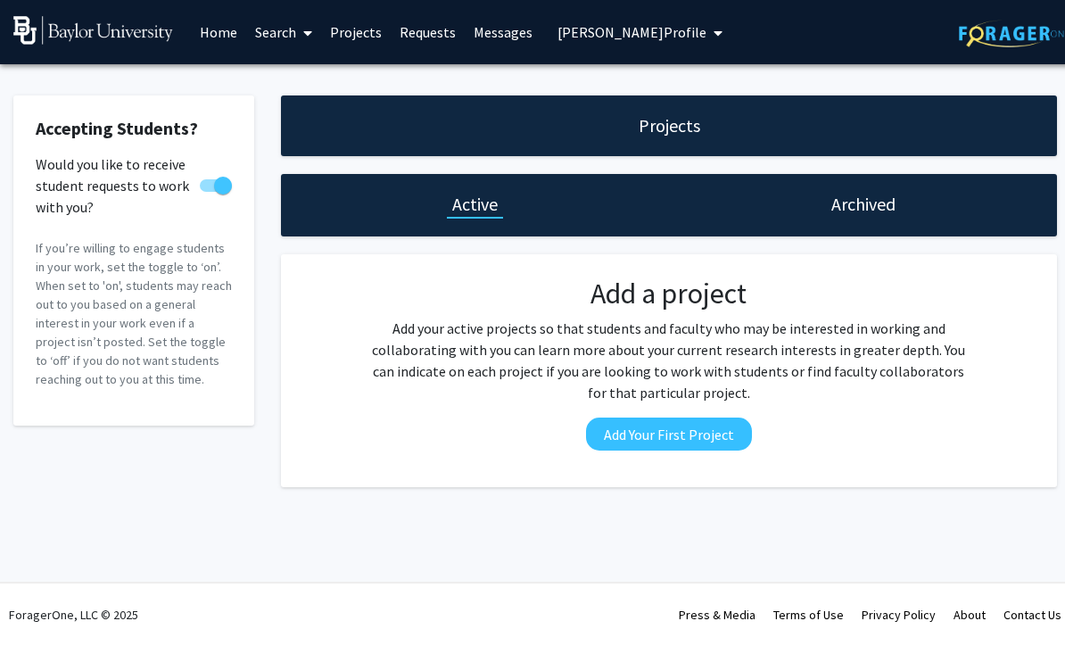
click at [270, 21] on link "Search" at bounding box center [283, 32] width 75 height 62
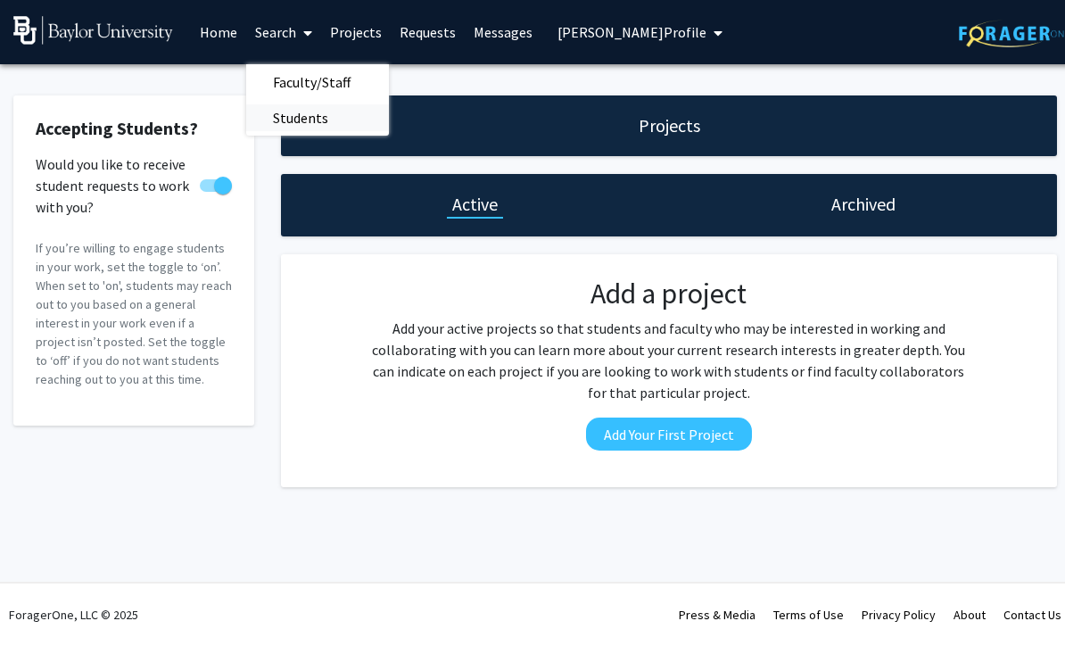
click at [291, 112] on span "Students" at bounding box center [300, 118] width 109 height 36
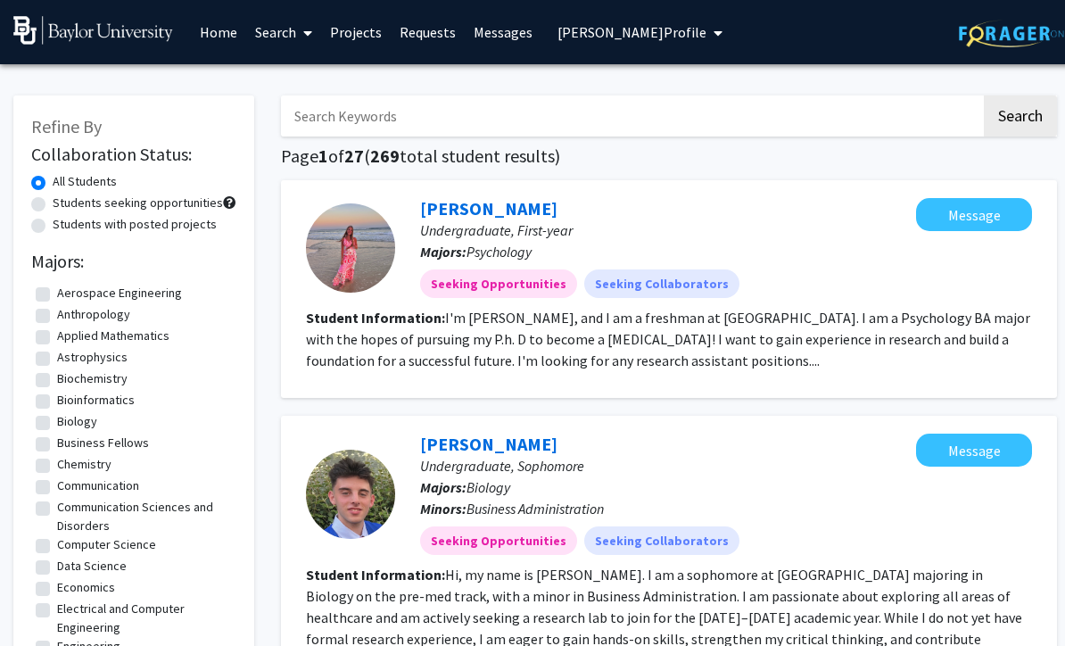
click at [271, 20] on link "Search" at bounding box center [283, 32] width 75 height 62
click at [286, 74] on span "Faculty/Staff" at bounding box center [311, 82] width 131 height 36
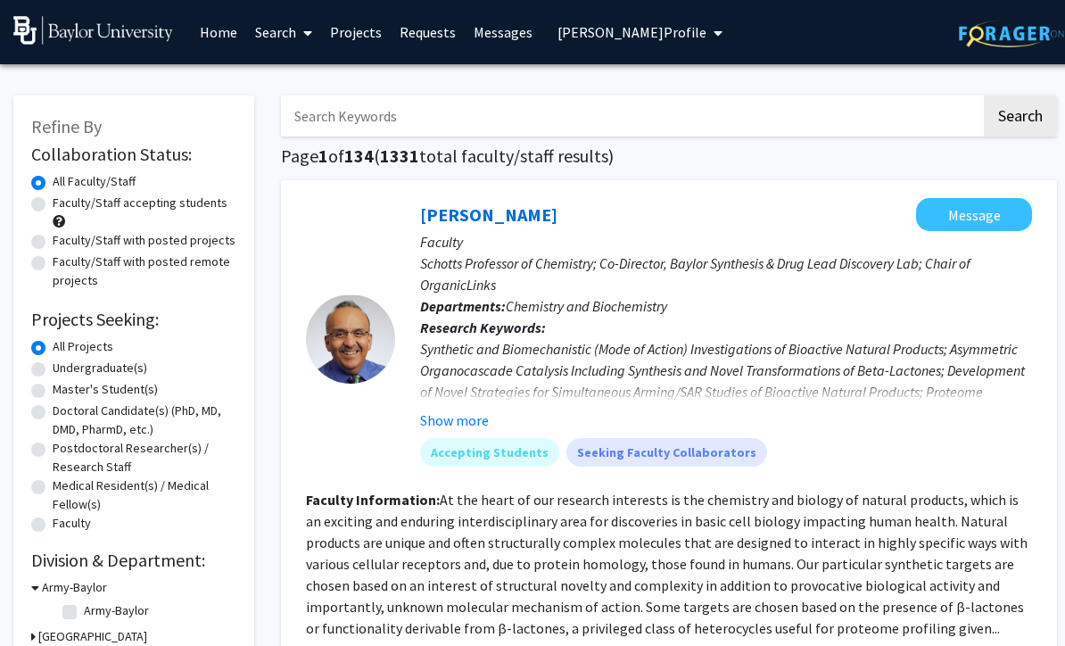
click at [346, 116] on input "Search Keywords" at bounding box center [631, 115] width 700 height 41
click at [1020, 114] on button "Search" at bounding box center [1020, 115] width 73 height 41
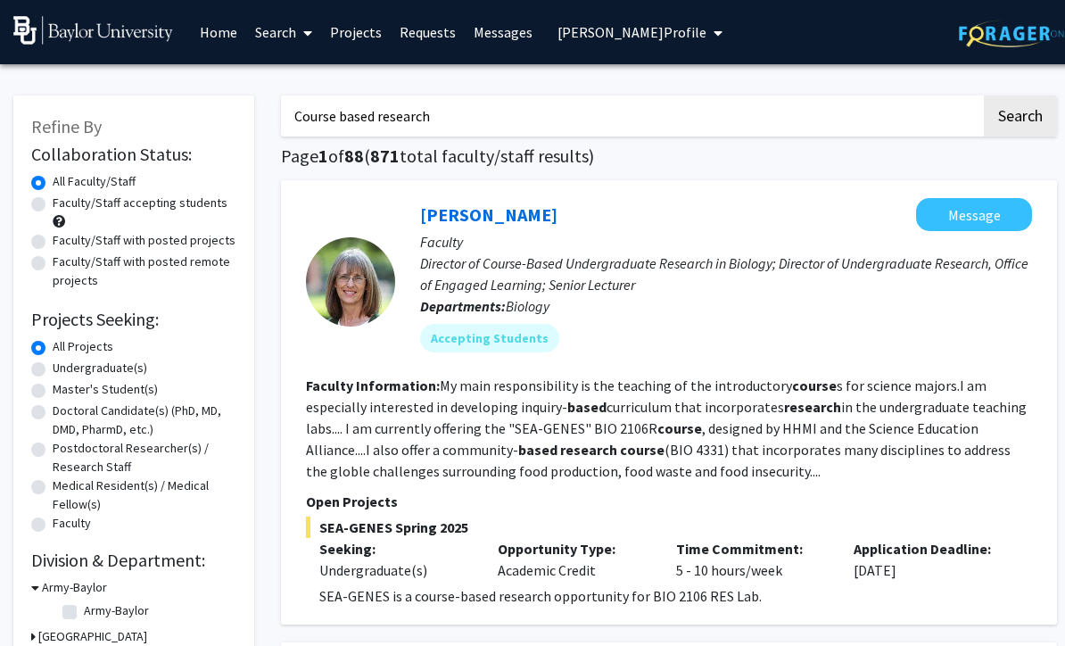
click at [309, 124] on input "Course based research" at bounding box center [631, 115] width 700 height 41
click at [292, 111] on input "Course based research" at bounding box center [631, 115] width 700 height 41
click at [507, 111] on input "‘Course based research" at bounding box center [631, 115] width 700 height 41
click at [1020, 114] on button "Search" at bounding box center [1020, 115] width 73 height 41
click at [298, 118] on input "‘Course-based research”" at bounding box center [631, 115] width 700 height 41
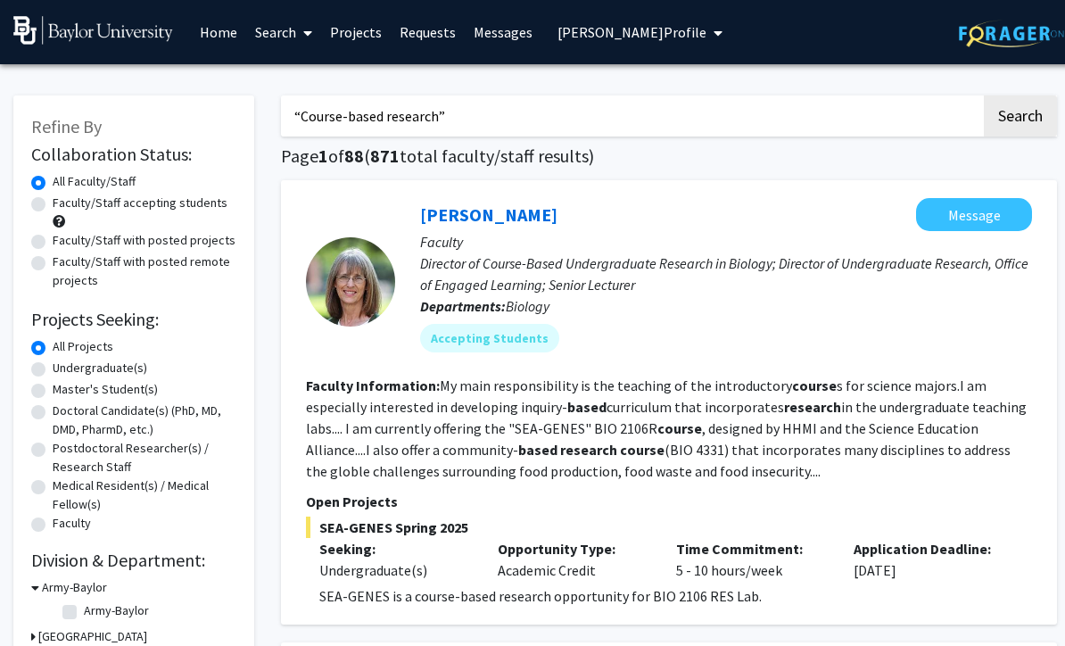
click at [1020, 114] on button "Search" at bounding box center [1020, 115] width 73 height 41
click at [507, 113] on input "“Course-based research”" at bounding box center [631, 115] width 700 height 41
click at [296, 119] on input "“Course-based research" at bounding box center [631, 115] width 700 height 41
type input "Course-based research"
click at [344, 31] on link "Projects" at bounding box center [356, 32] width 70 height 62
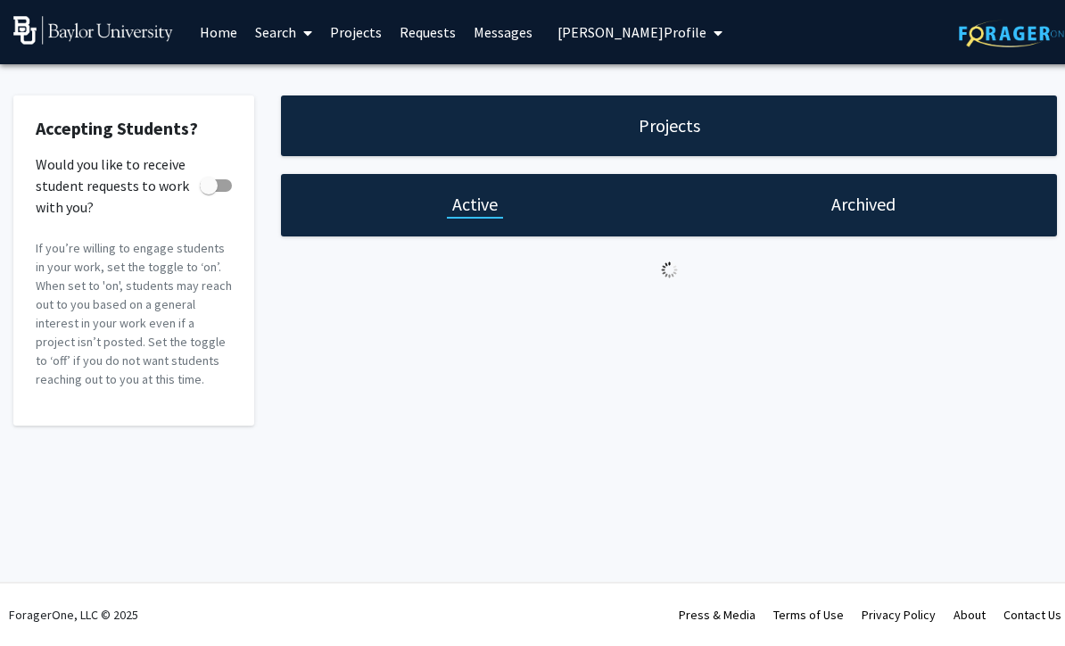
checkbox input "true"
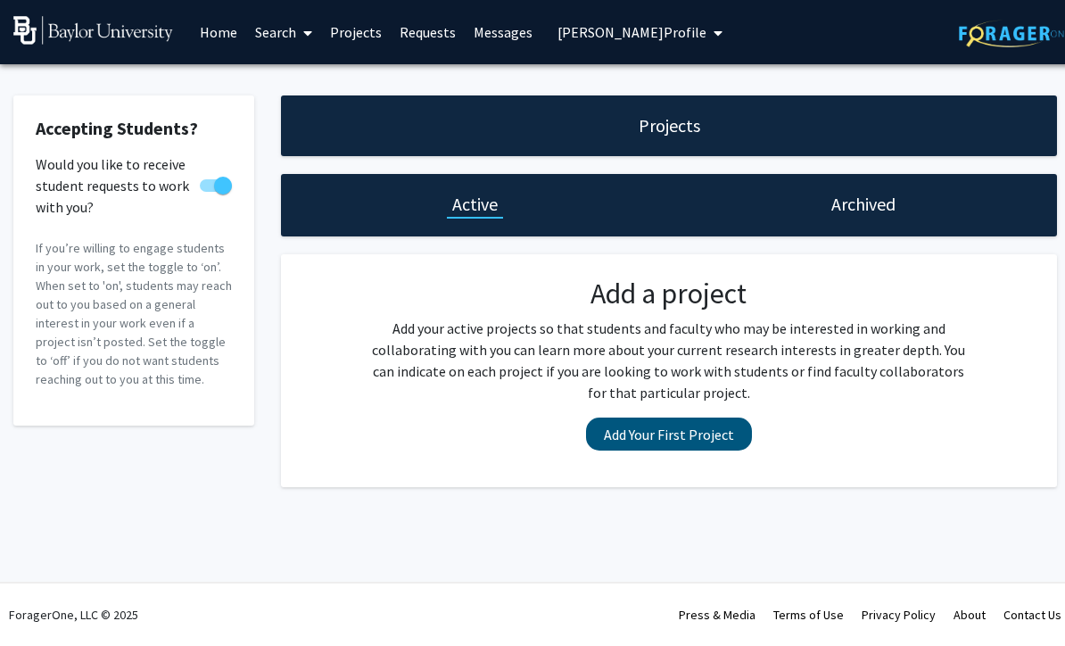
click at [709, 425] on button "Add Your First Project" at bounding box center [669, 434] width 166 height 33
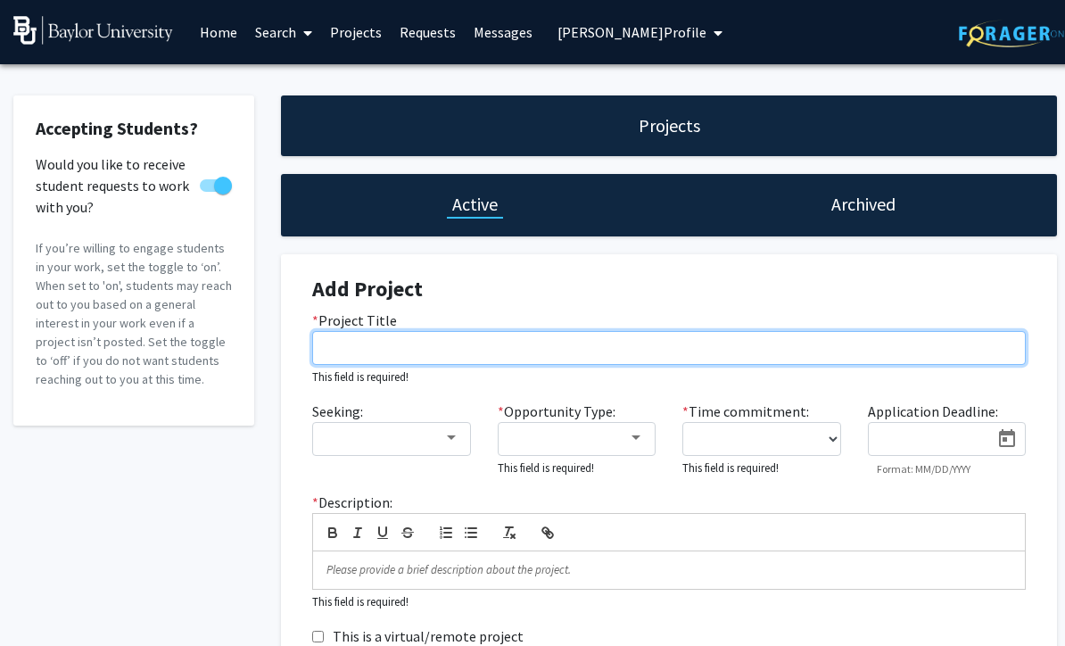
click at [736, 347] on input "* Project Title" at bounding box center [669, 348] width 714 height 34
